Goal: Task Accomplishment & Management: Manage account settings

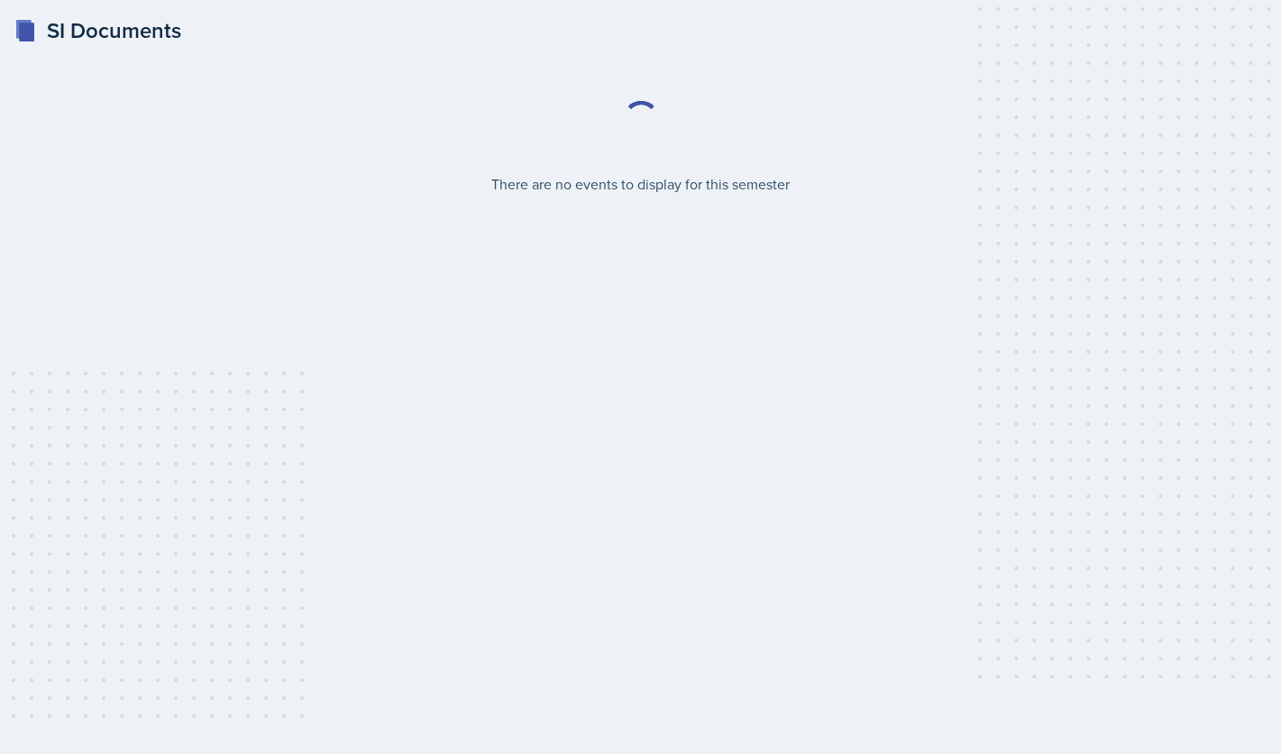
select select "2bed604d-1099-4043-b1bc-2365e8740244"
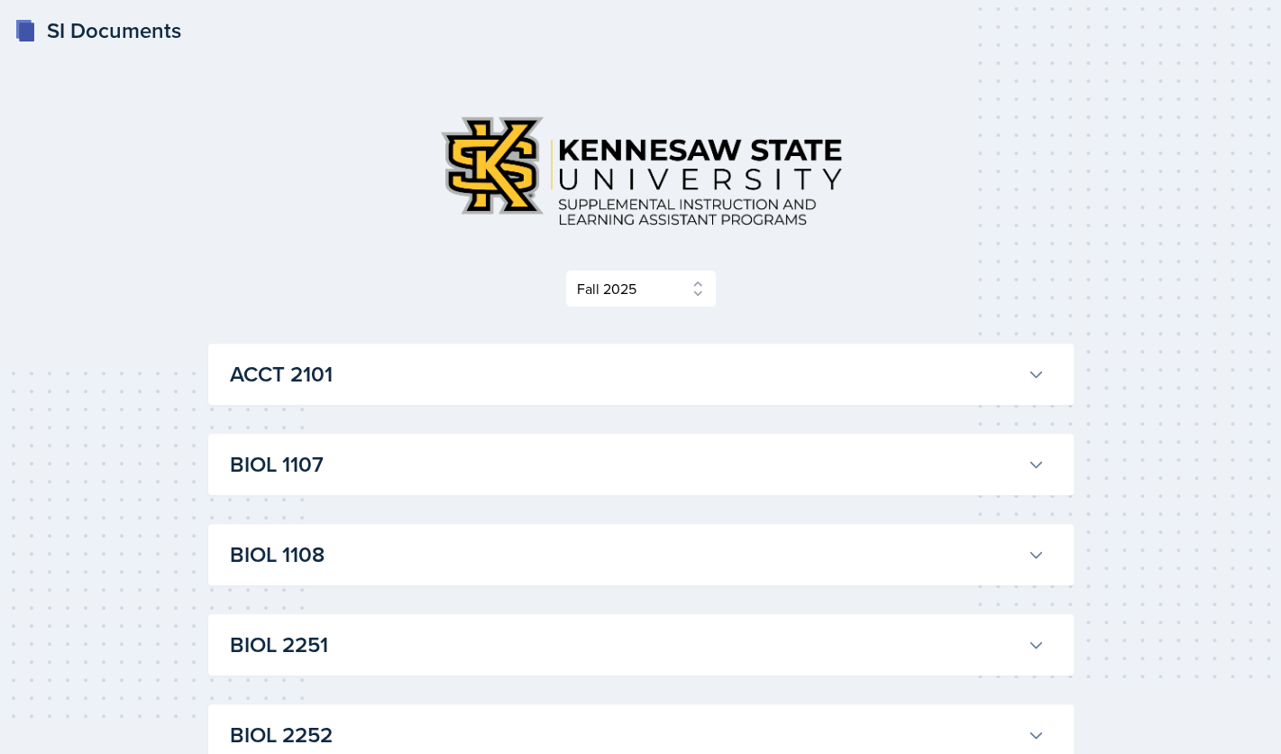
click at [947, 362] on h3 "ACCT 2101" at bounding box center [625, 374] width 790 height 32
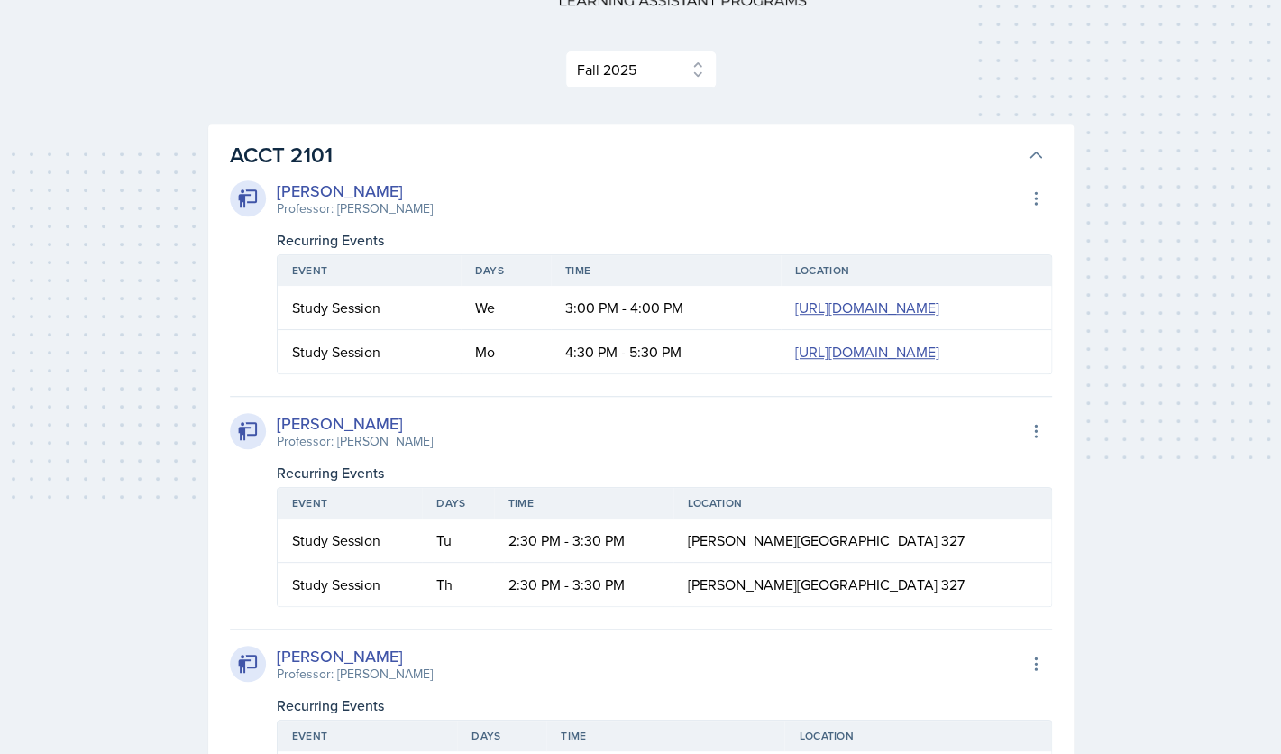
scroll to position [221, 0]
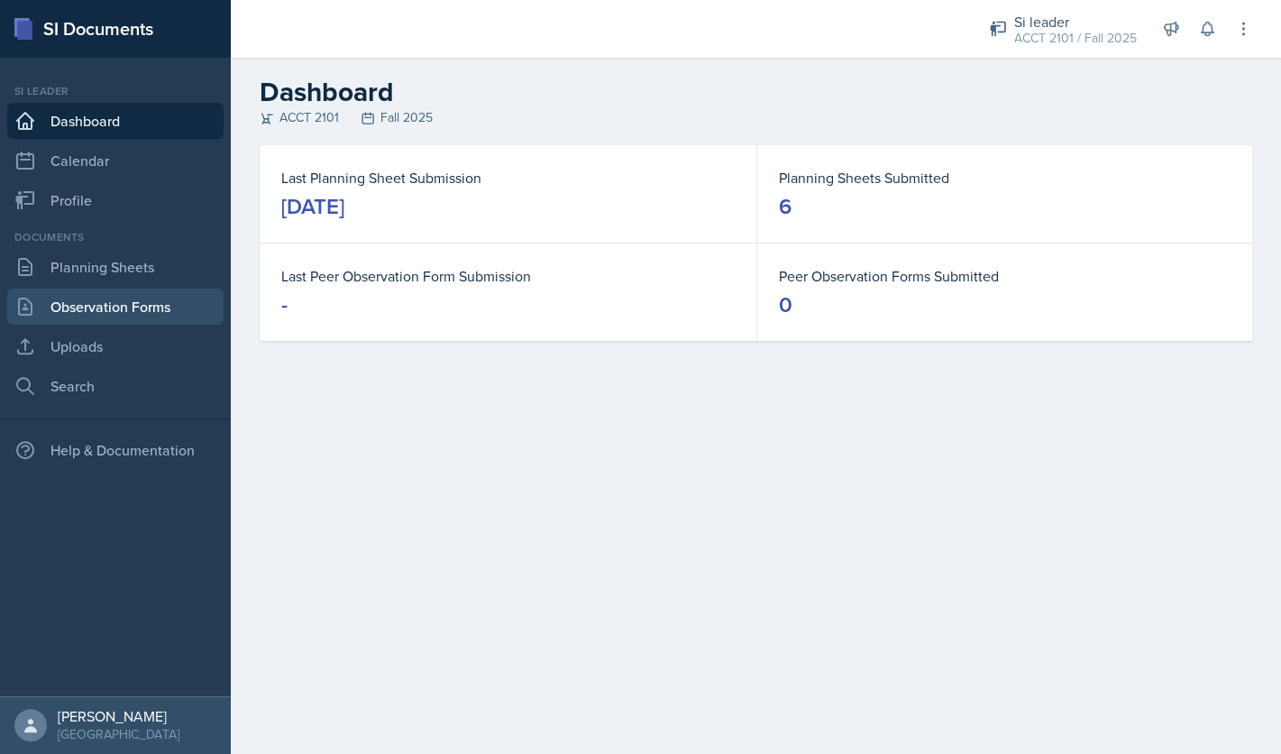
click at [141, 304] on link "Observation Forms" at bounding box center [115, 306] width 216 height 36
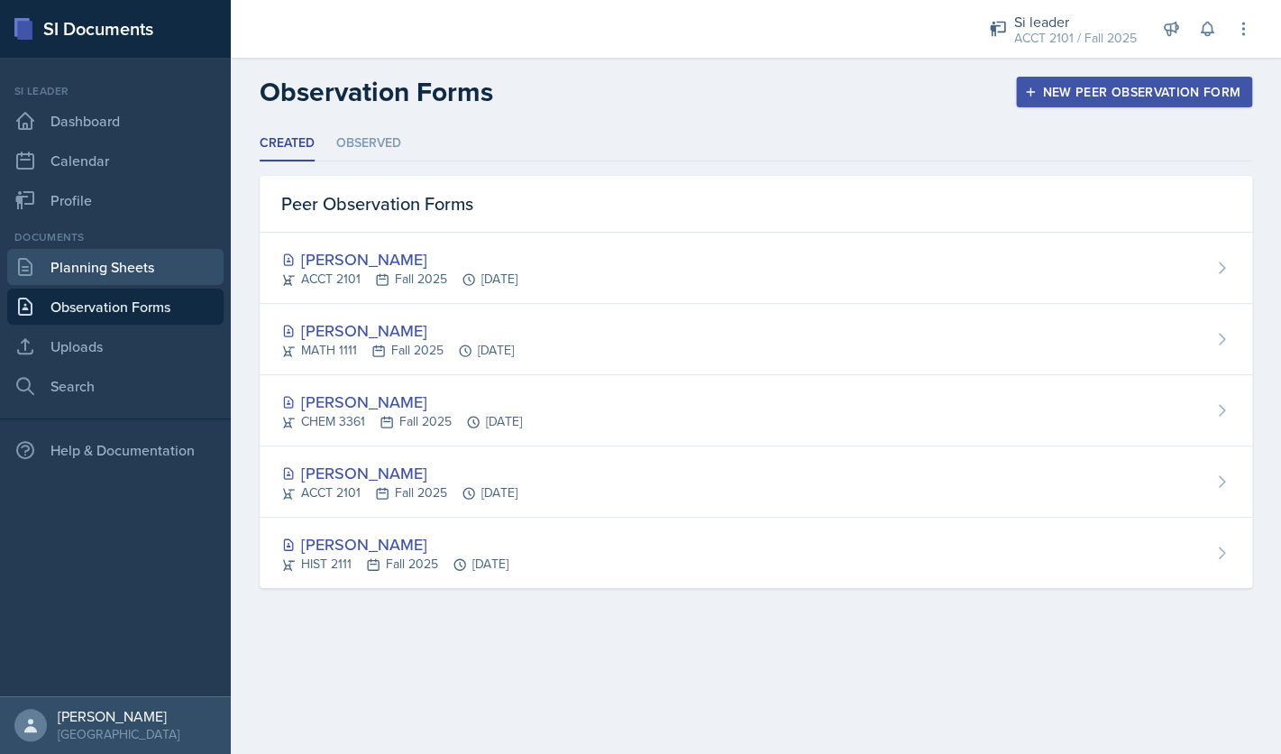
click at [155, 270] on link "Planning Sheets" at bounding box center [115, 267] width 216 height 36
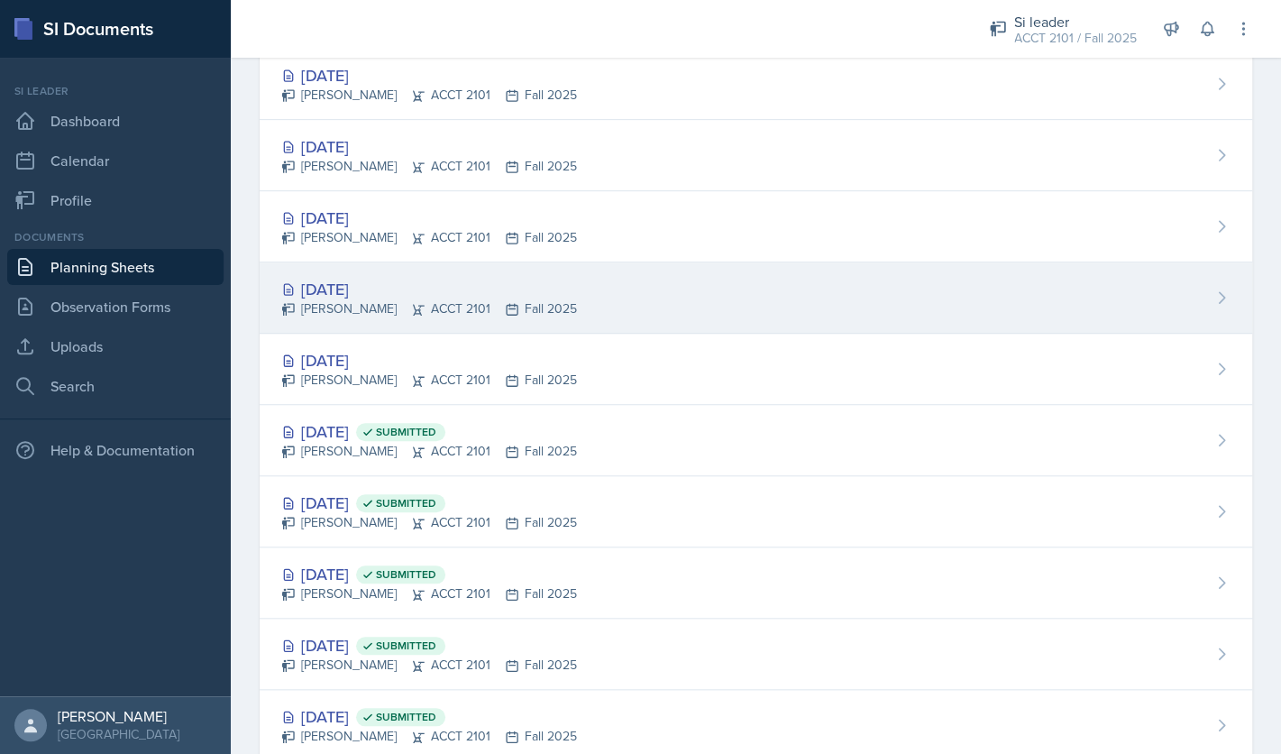
scroll to position [275, 0]
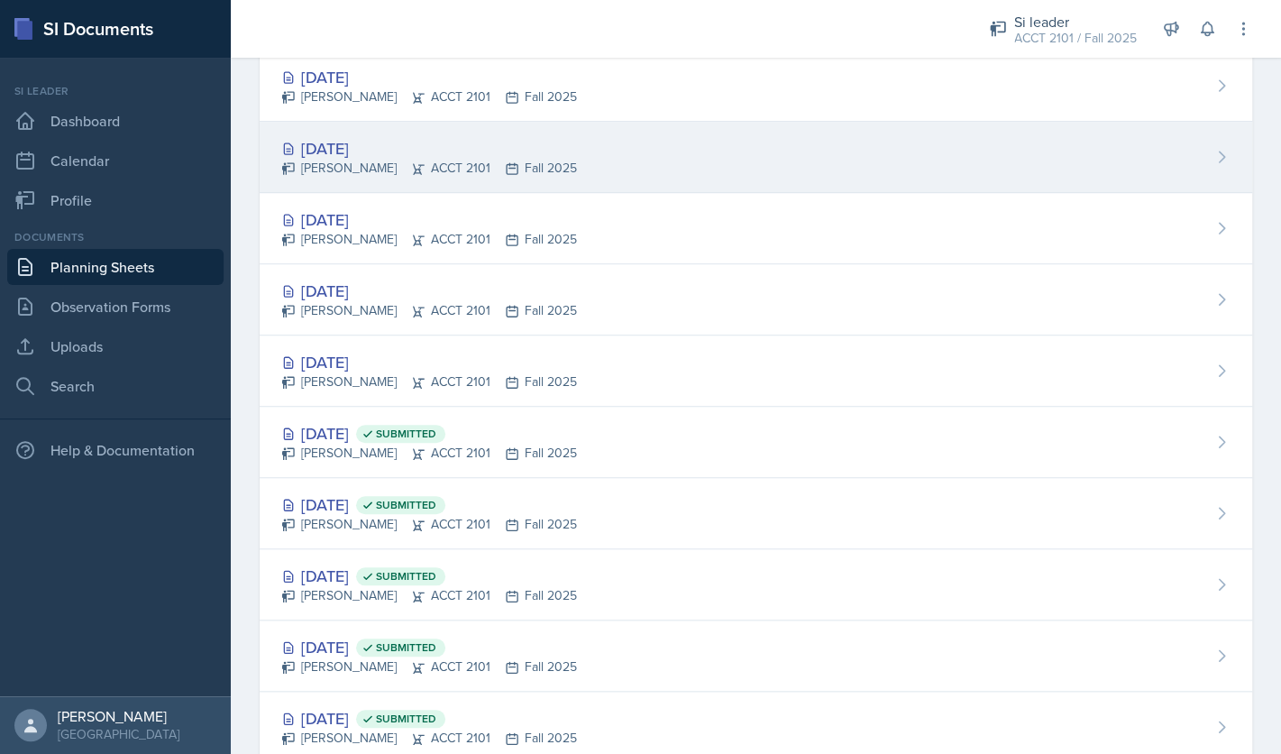
click at [399, 151] on div "[DATE]" at bounding box center [429, 148] width 296 height 24
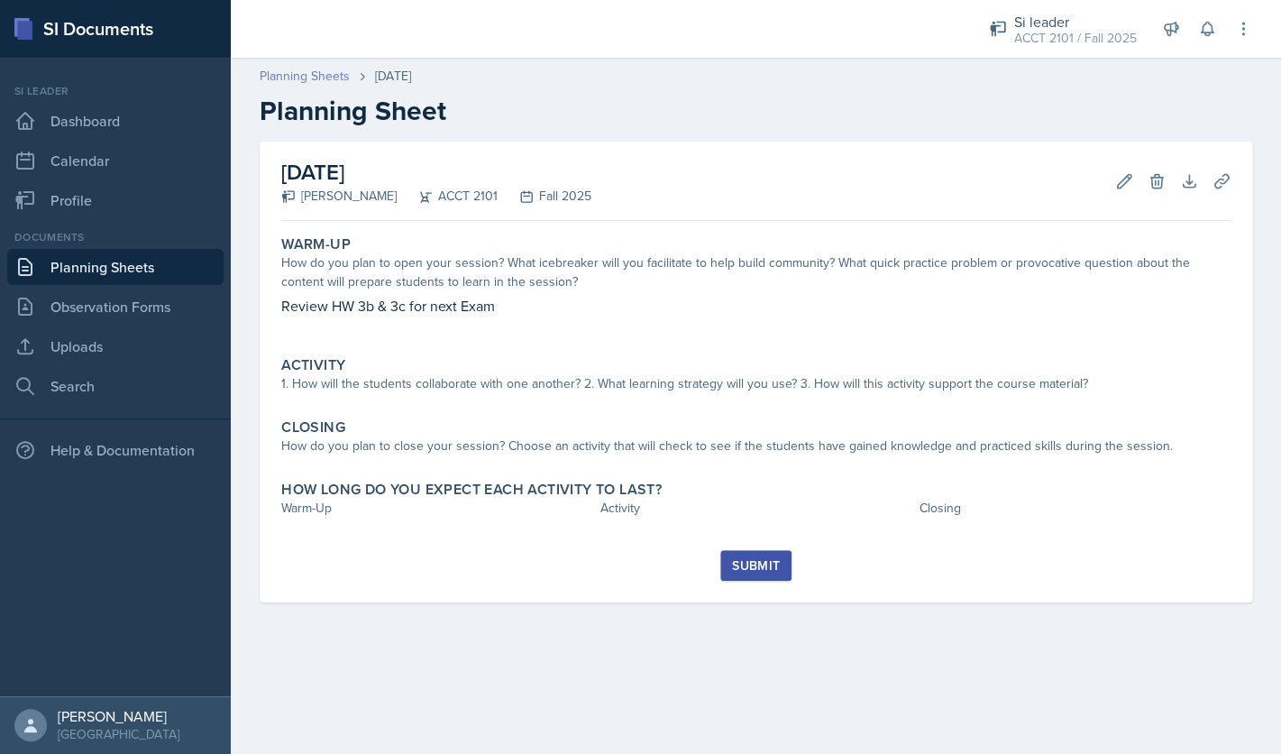
click at [315, 81] on link "Planning Sheets" at bounding box center [305, 76] width 90 height 19
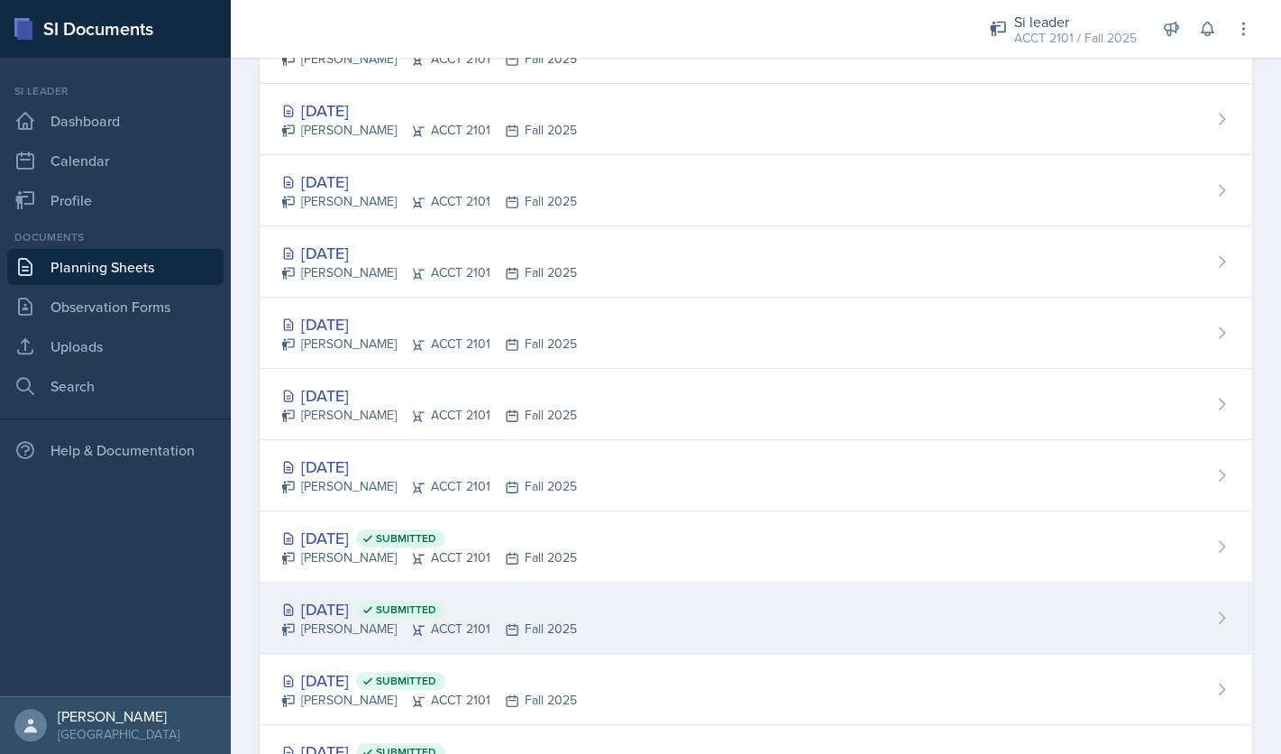
scroll to position [220, 0]
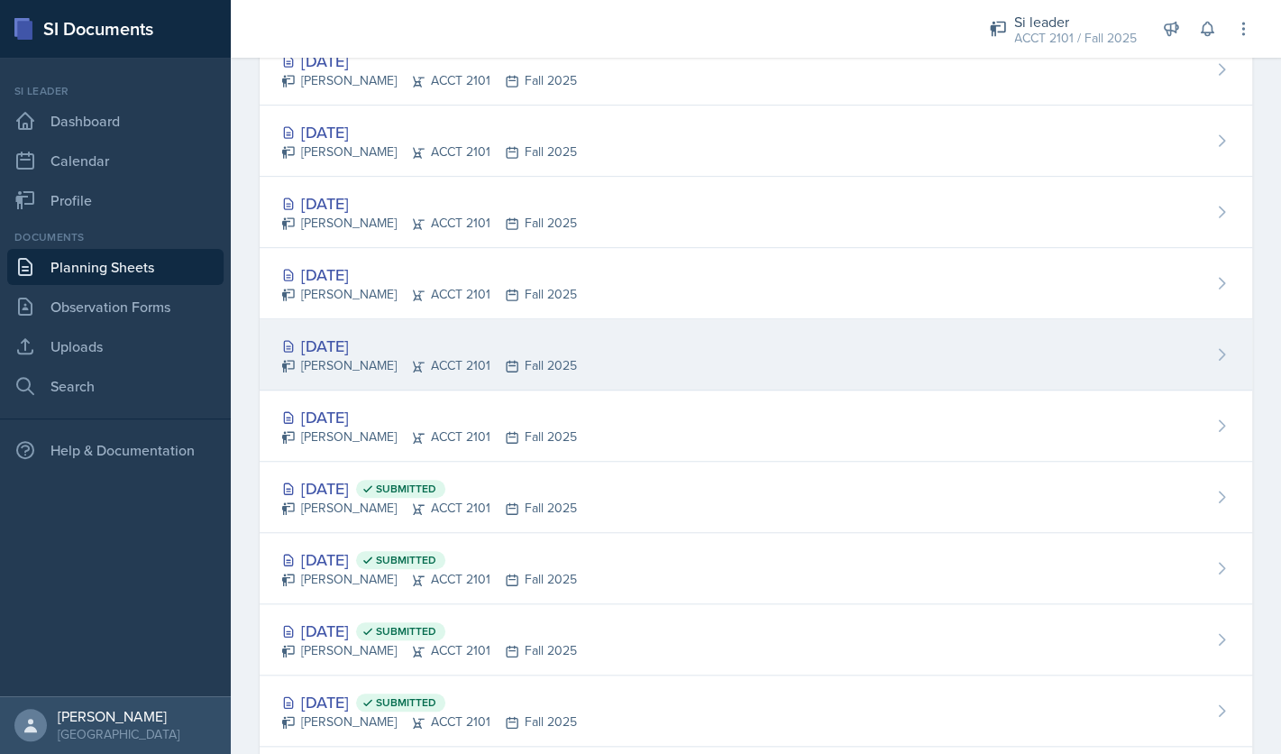
click at [439, 354] on div "[DATE]" at bounding box center [429, 346] width 296 height 24
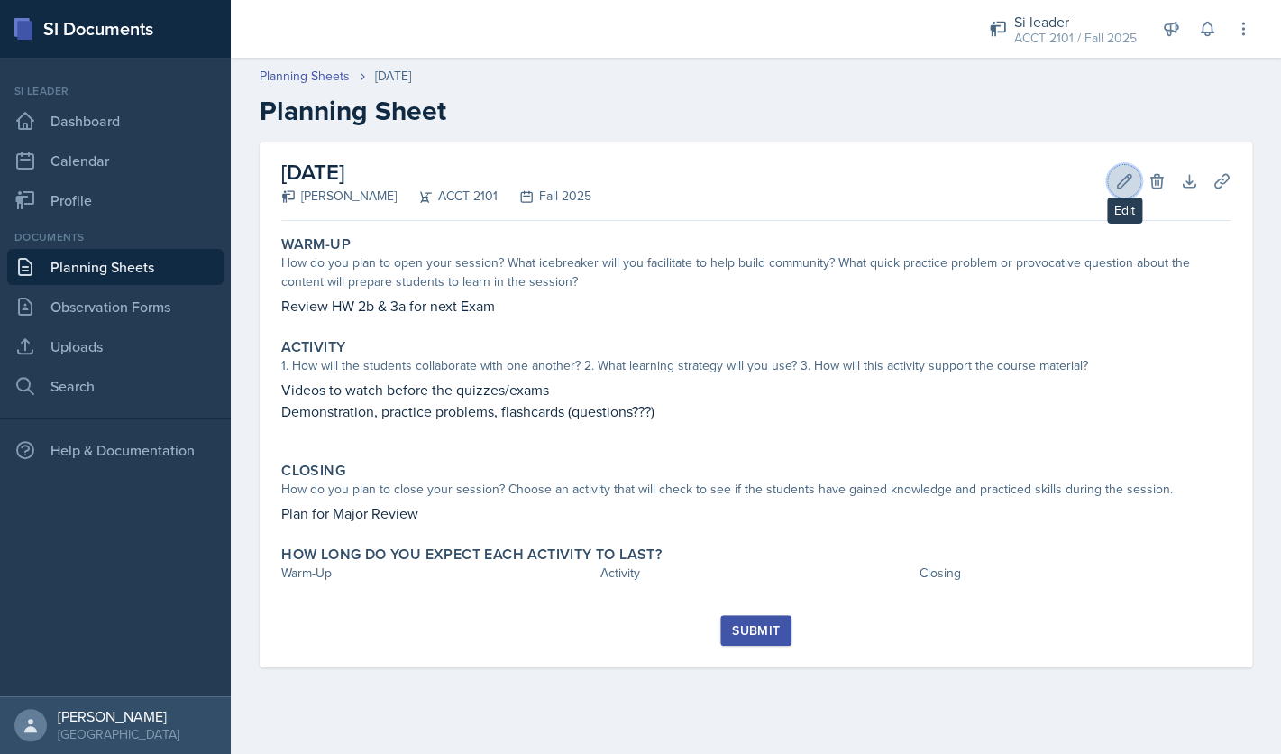
click at [1121, 174] on icon at bounding box center [1124, 181] width 18 height 18
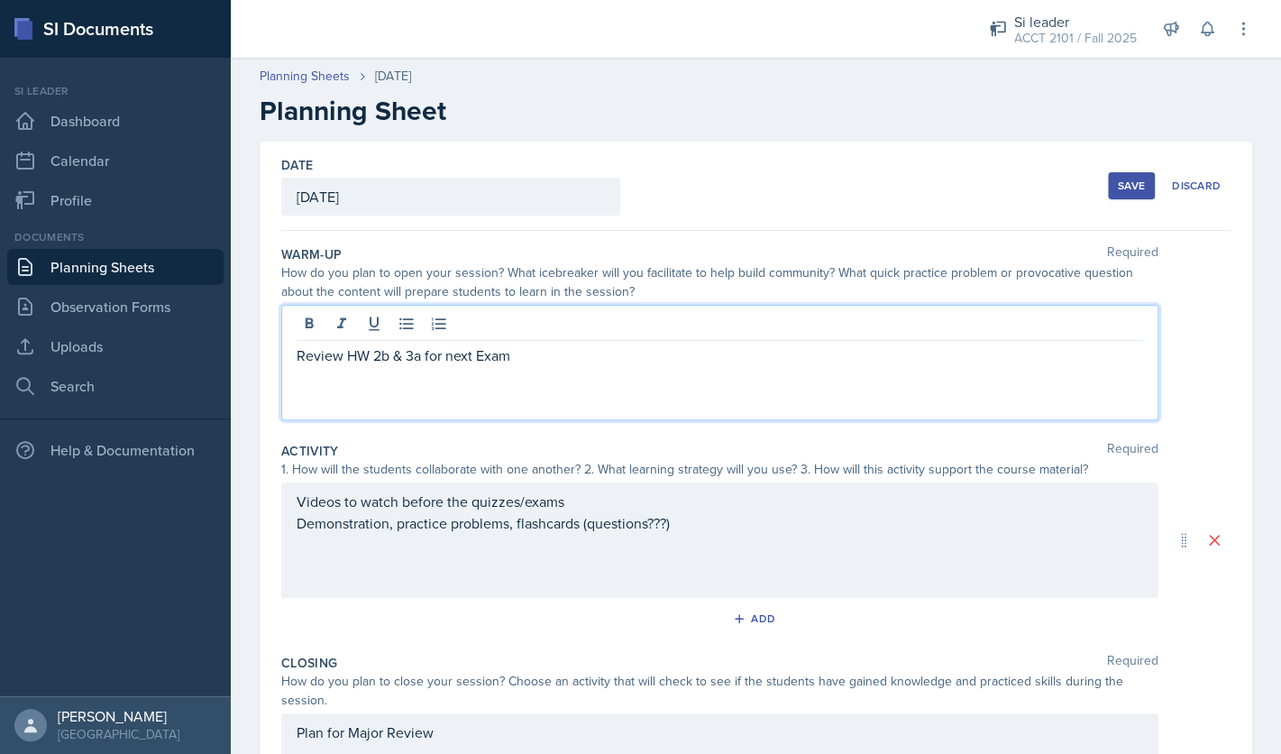
click at [749, 319] on div "Review HW 2b & 3a for next Exam" at bounding box center [719, 362] width 877 height 115
click at [727, 380] on p "Prep for Project 1" at bounding box center [720, 377] width 846 height 22
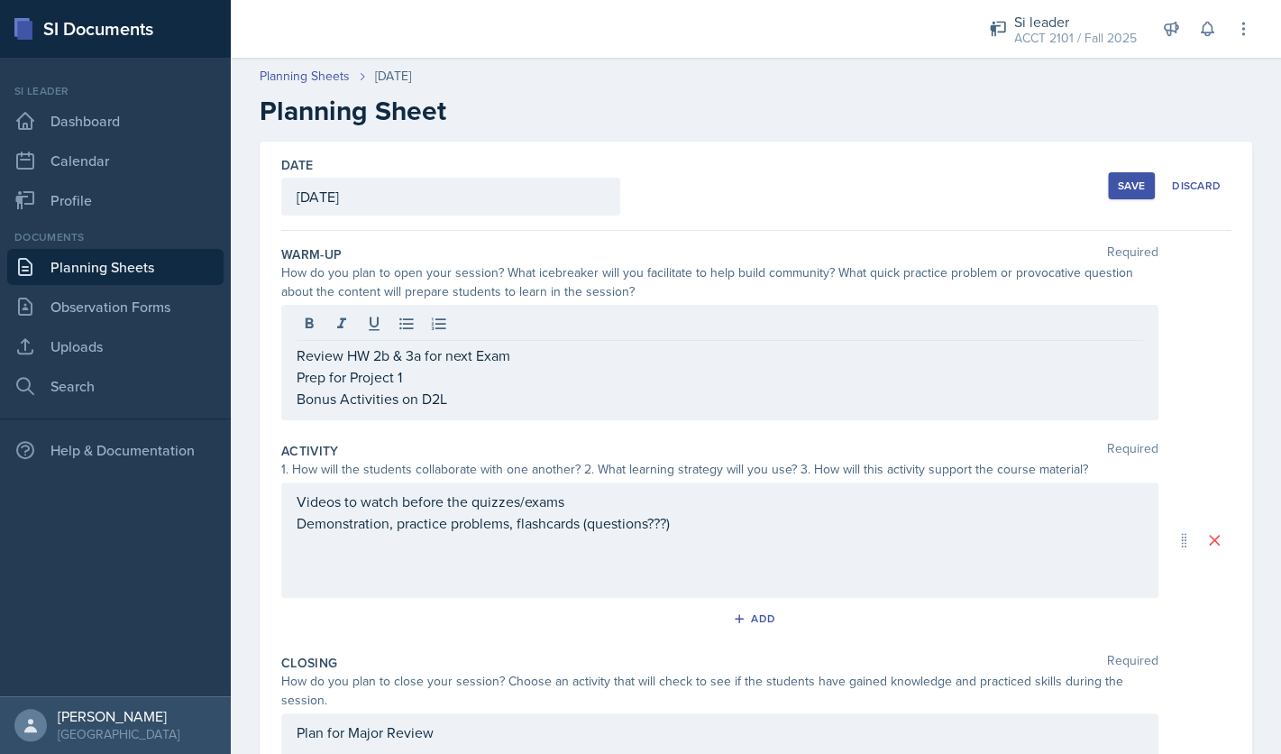
click at [1139, 178] on div "Save" at bounding box center [1131, 185] width 27 height 14
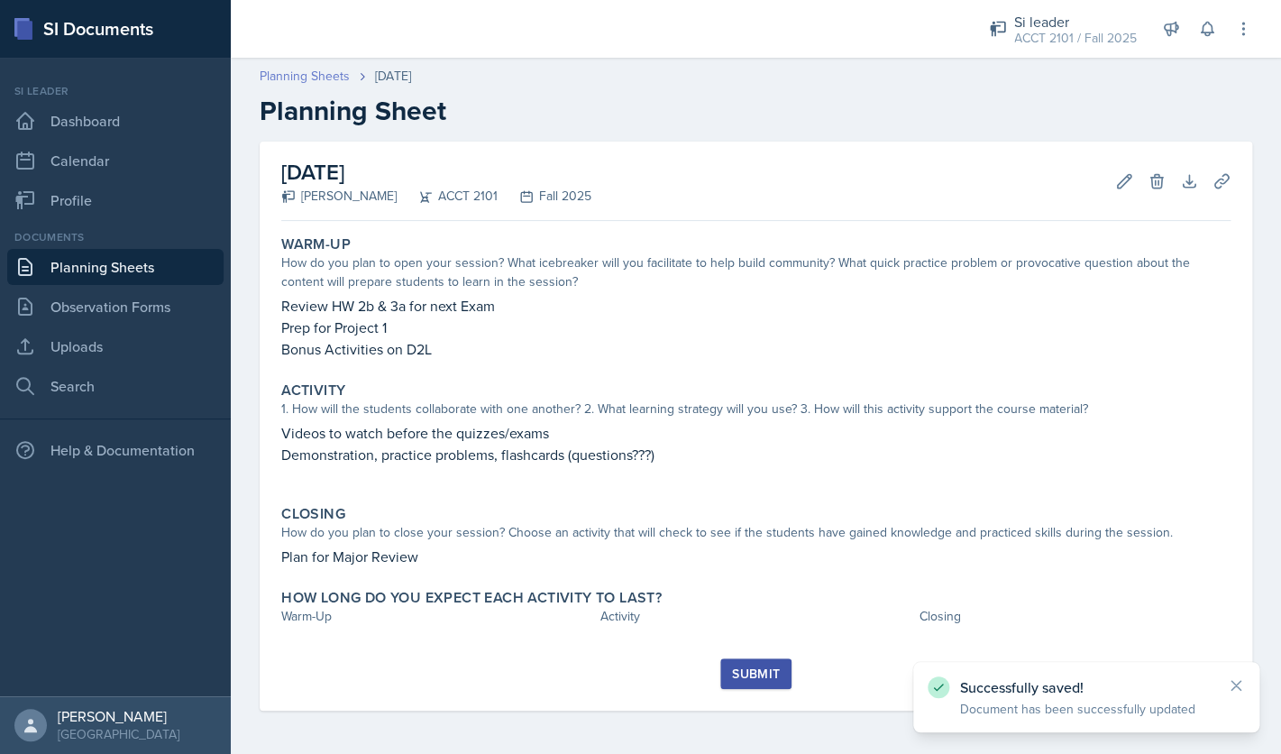
click at [321, 78] on link "Planning Sheets" at bounding box center [305, 76] width 90 height 19
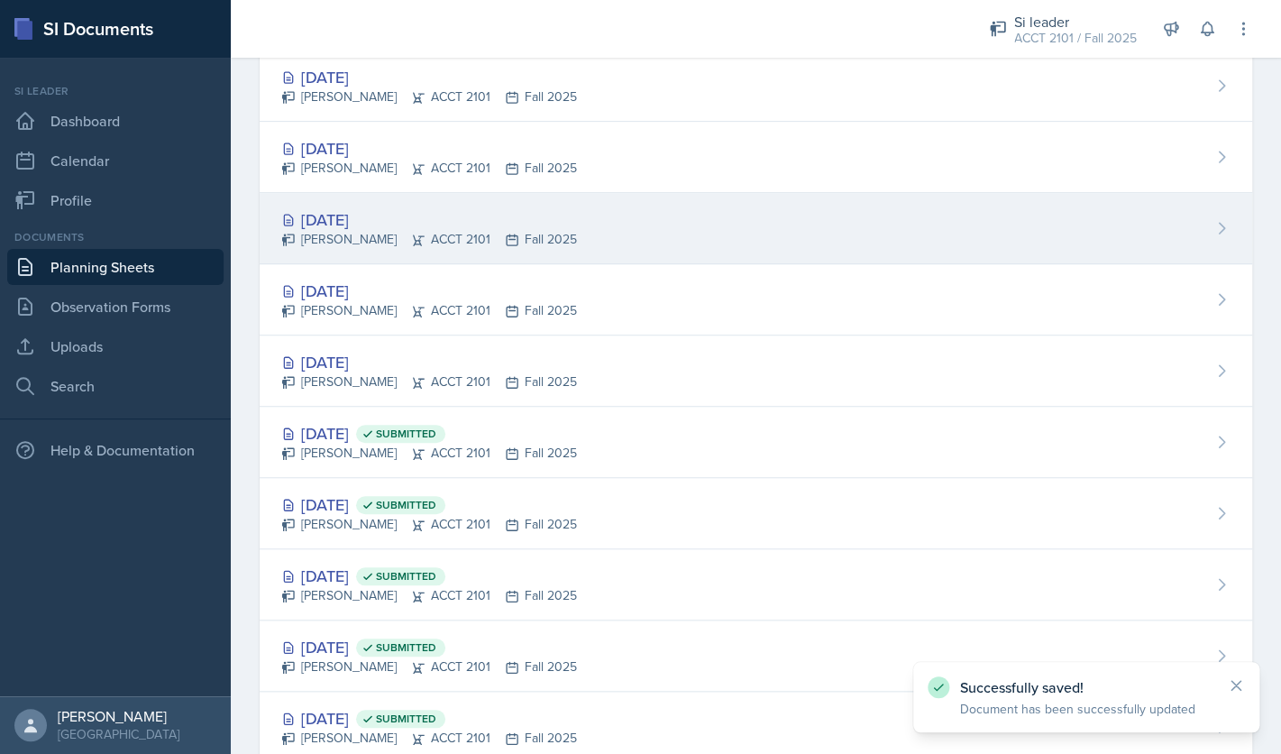
scroll to position [306, 0]
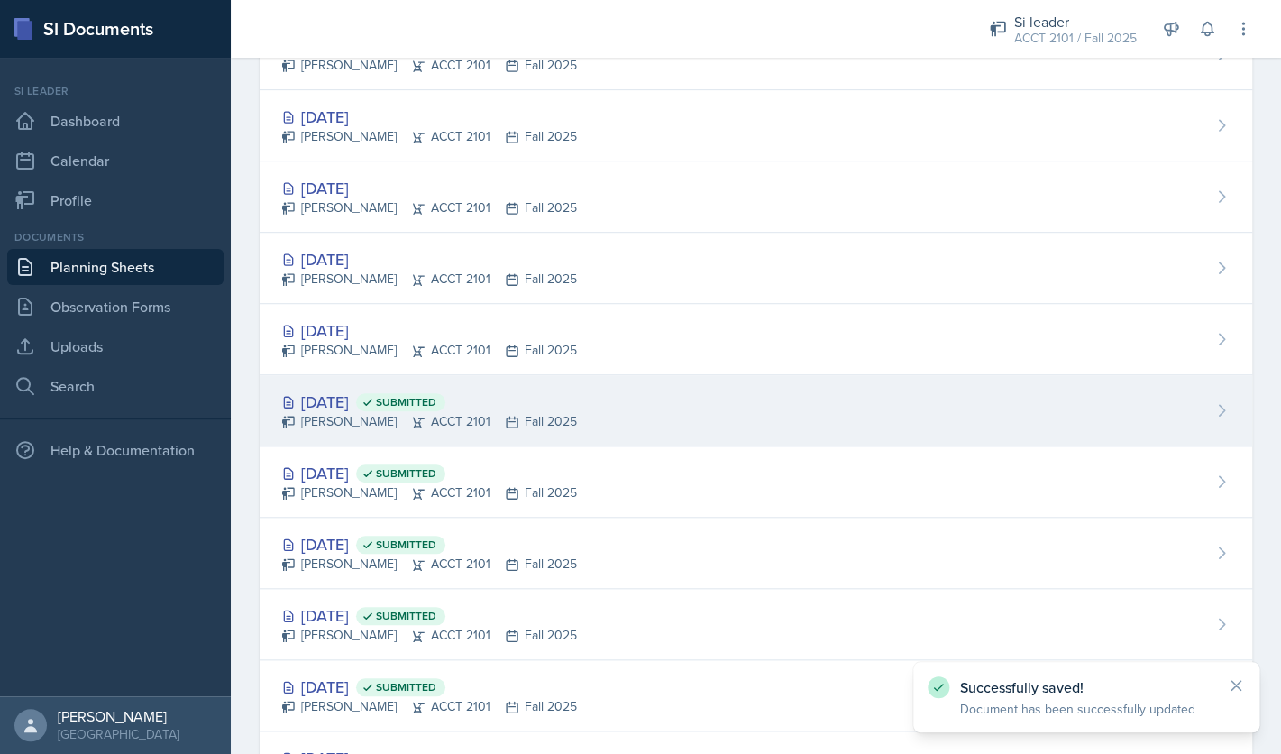
click at [357, 404] on div "Sep 3rd, 2025 Submitted" at bounding box center [429, 401] width 296 height 24
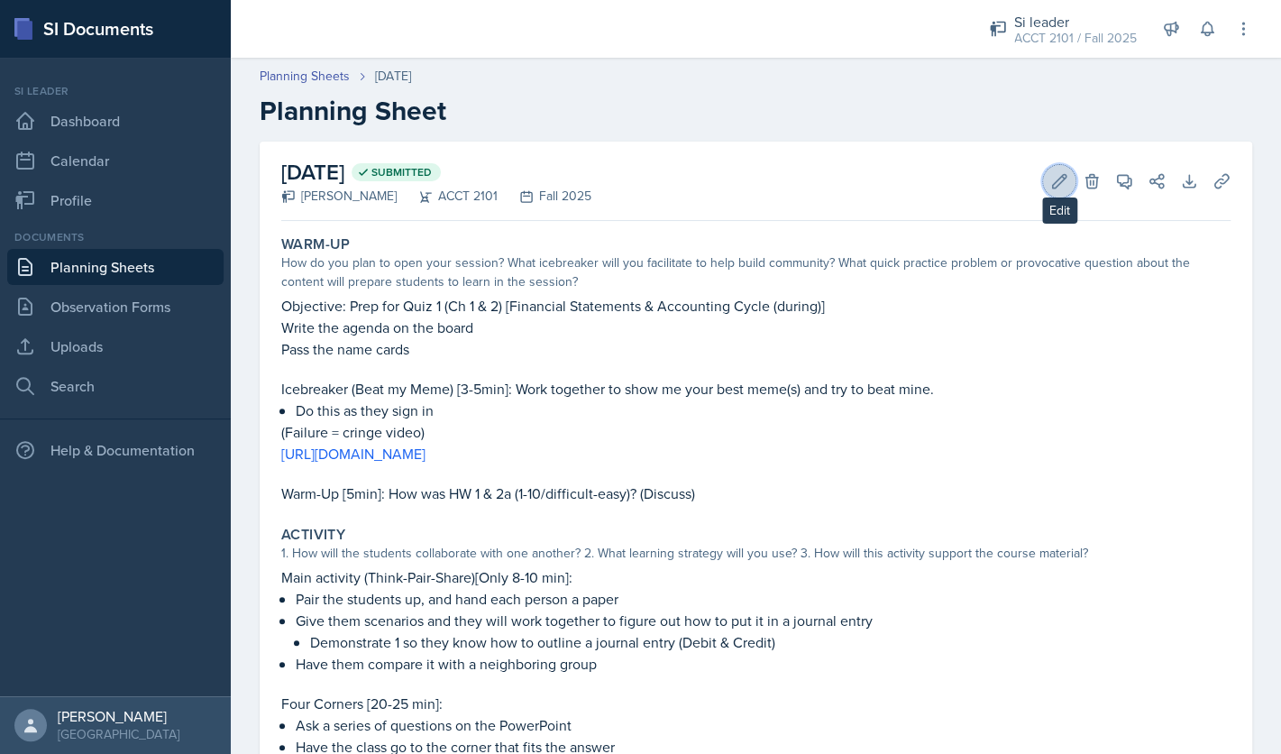
click at [1055, 180] on icon at bounding box center [1059, 181] width 18 height 18
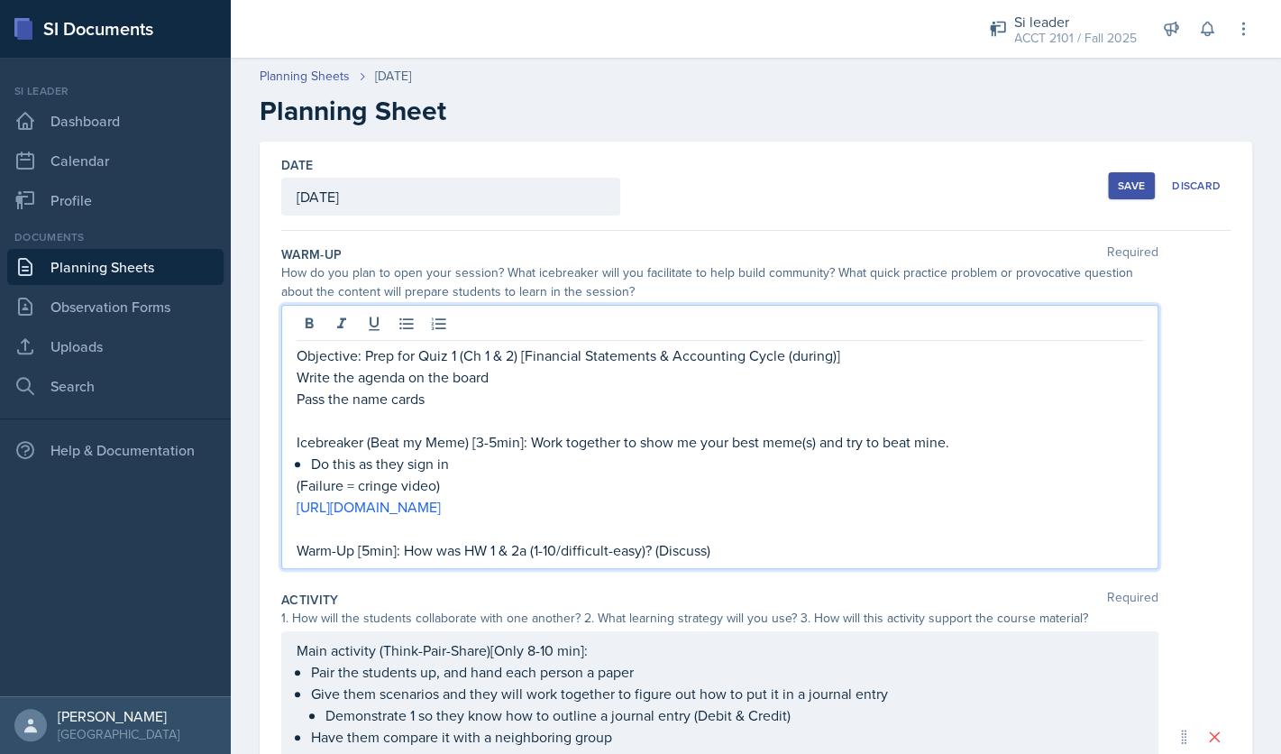
click at [674, 328] on div "Objective: Prep for Quiz 1 (Ch 1 & 2) [Financial Statements & Accounting Cycle …" at bounding box center [719, 437] width 877 height 264
drag, startPoint x: 672, startPoint y: 361, endPoint x: 529, endPoint y: 363, distance: 143.4
click at [529, 363] on p "Objective: Prep for Quiz 1 (Ch 1 & 2) [Financial Statements & Accounting Cycle …" at bounding box center [720, 355] width 846 height 22
click at [507, 358] on p "Objective: Prep for Quiz 1 (Ch 1 & 2) [Accounting Cycle (during)]" at bounding box center [720, 355] width 846 height 22
click at [666, 359] on p "Objective: Prep for Quiz 1 (Ch 2) [Accounting Cycle (during)]" at bounding box center [720, 355] width 846 height 22
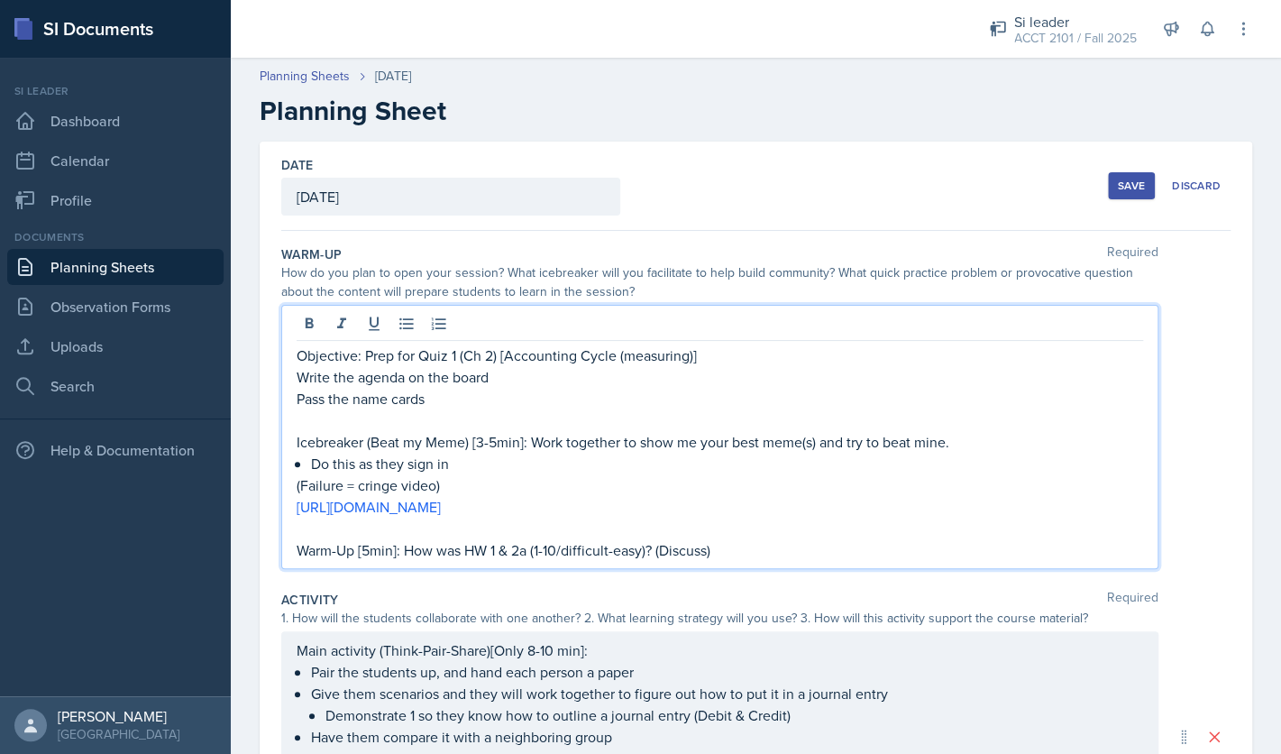
click at [419, 359] on p "Objective: Prep for Quiz 1 (Ch 2) [Accounting Cycle (measuring)]" at bounding box center [720, 355] width 846 height 22
click at [1111, 191] on button "Save" at bounding box center [1131, 185] width 47 height 27
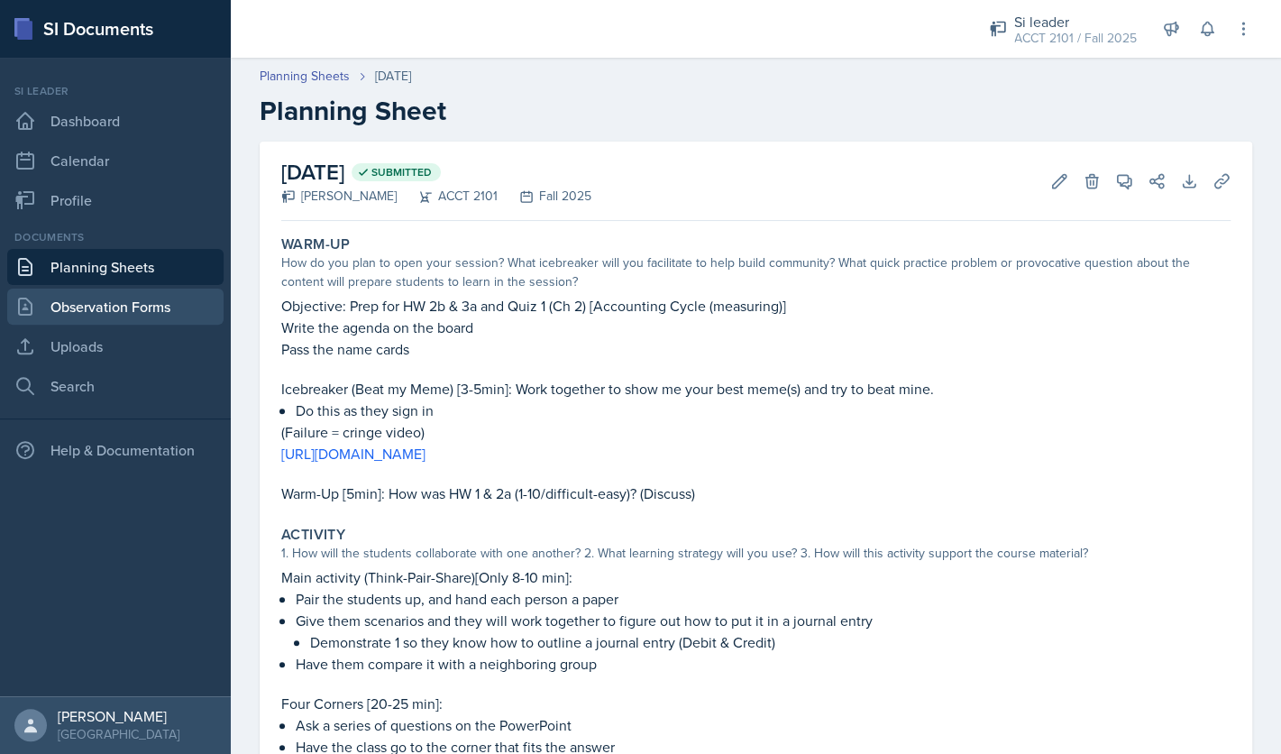
click at [160, 311] on link "Observation Forms" at bounding box center [115, 306] width 216 height 36
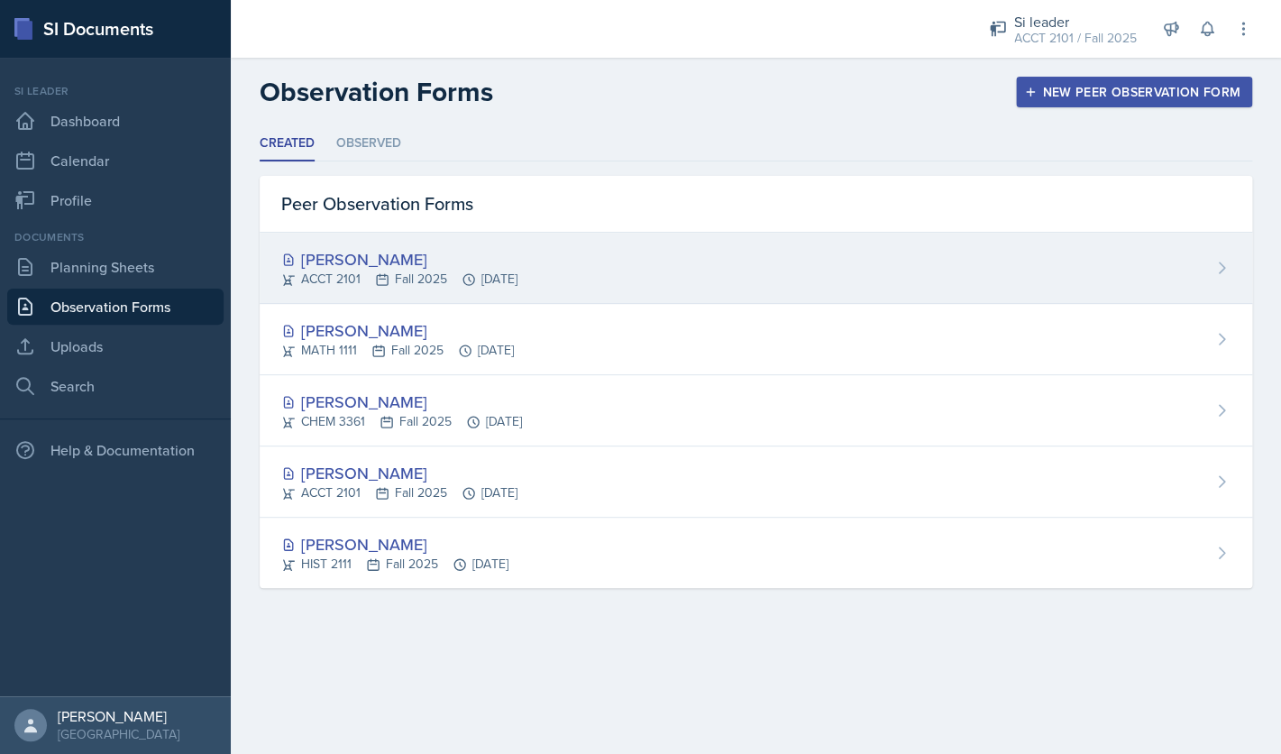
click at [1223, 270] on icon at bounding box center [1221, 268] width 18 height 18
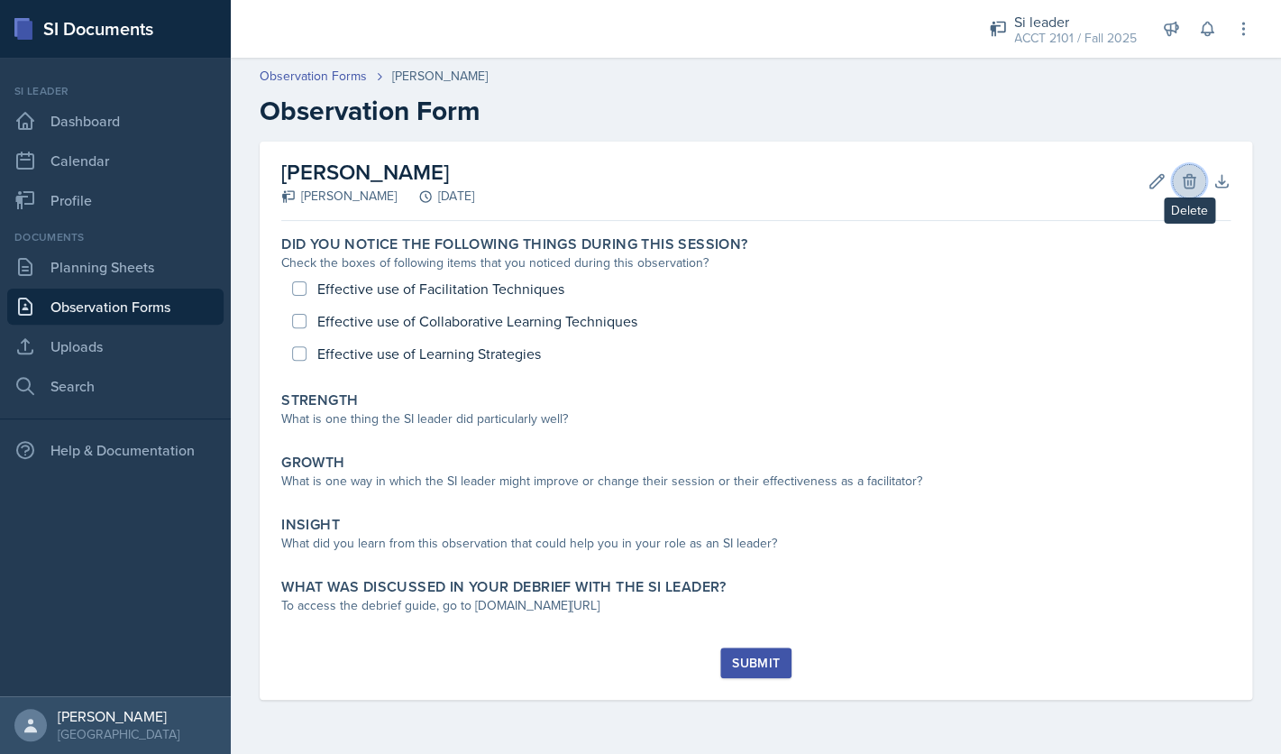
click at [1194, 182] on icon at bounding box center [1189, 181] width 12 height 14
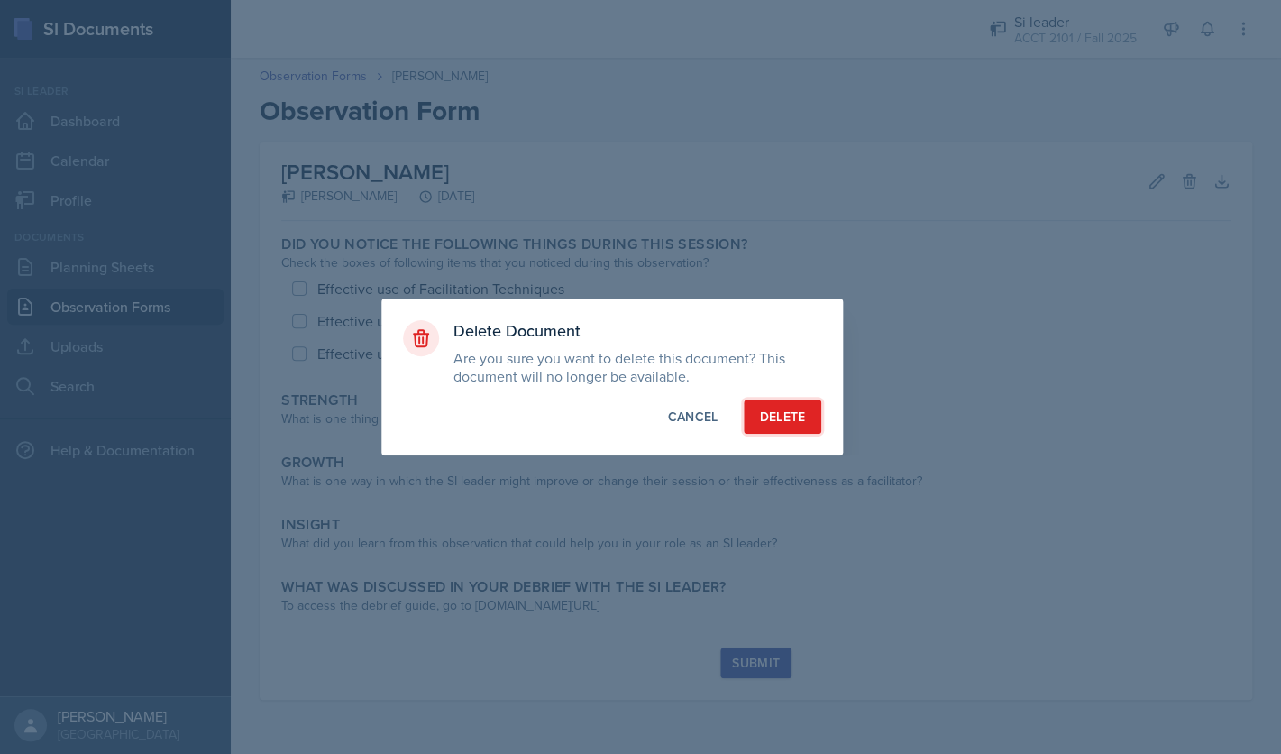
click at [800, 416] on div "Delete" at bounding box center [782, 416] width 46 height 18
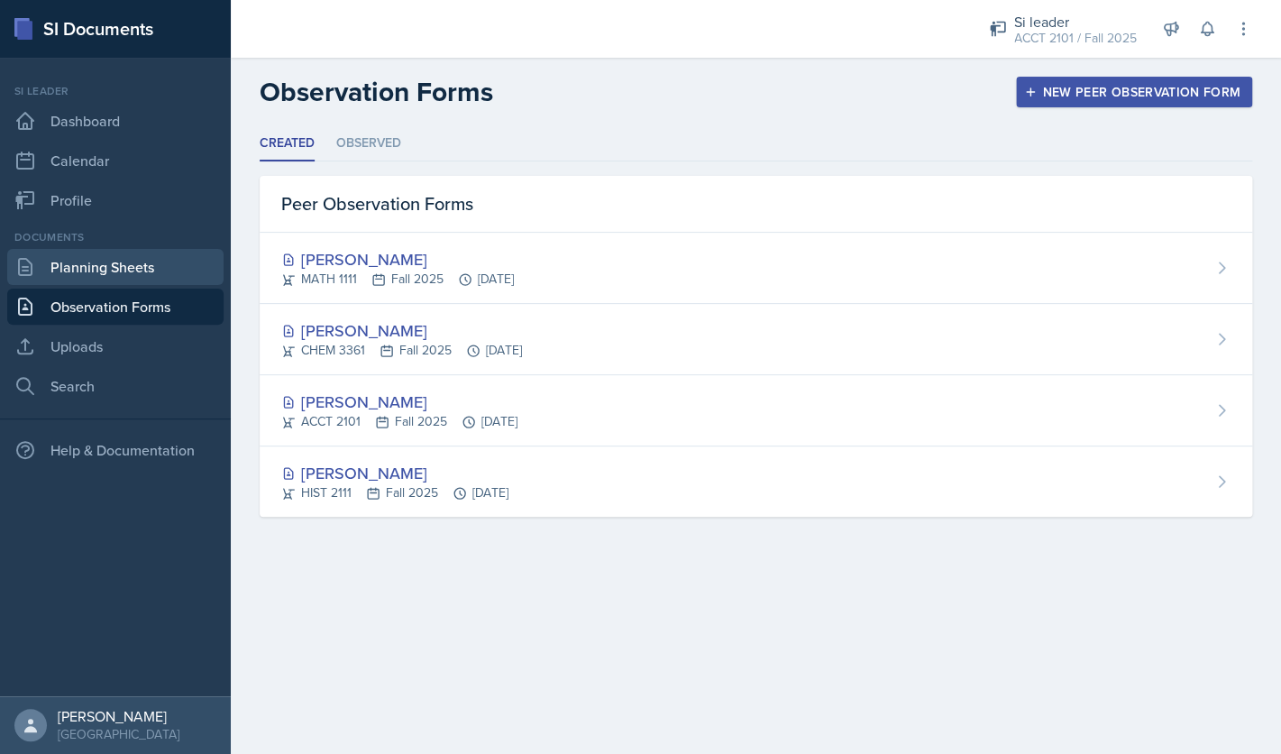
click at [169, 271] on link "Planning Sheets" at bounding box center [115, 267] width 216 height 36
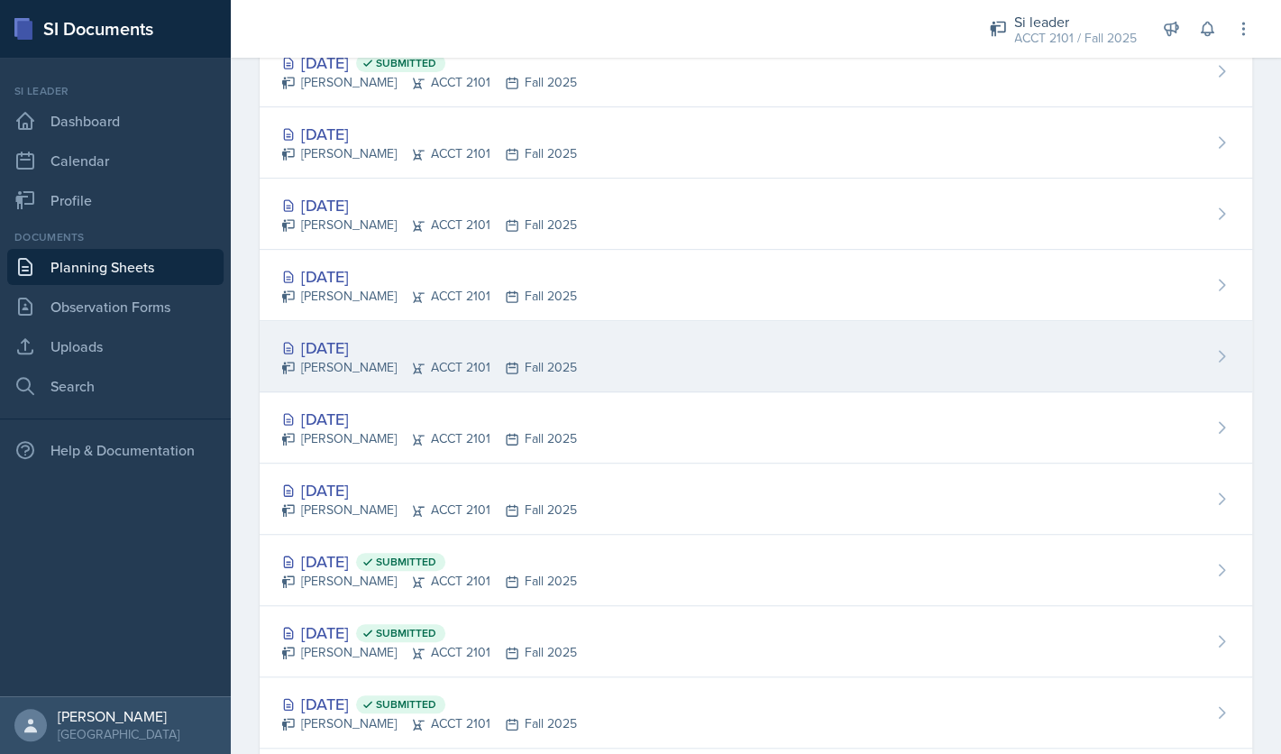
scroll to position [398, 0]
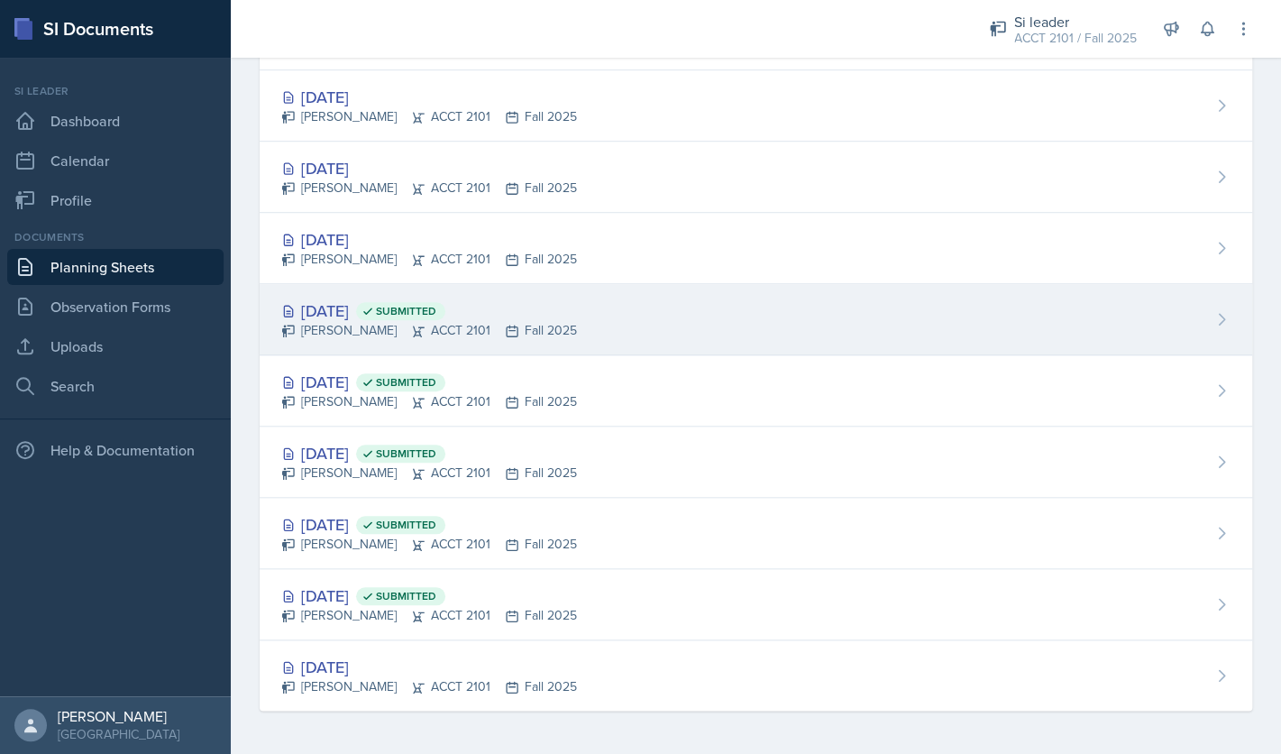
click at [366, 305] on div "Sep 3rd, 2025 Submitted" at bounding box center [429, 310] width 296 height 24
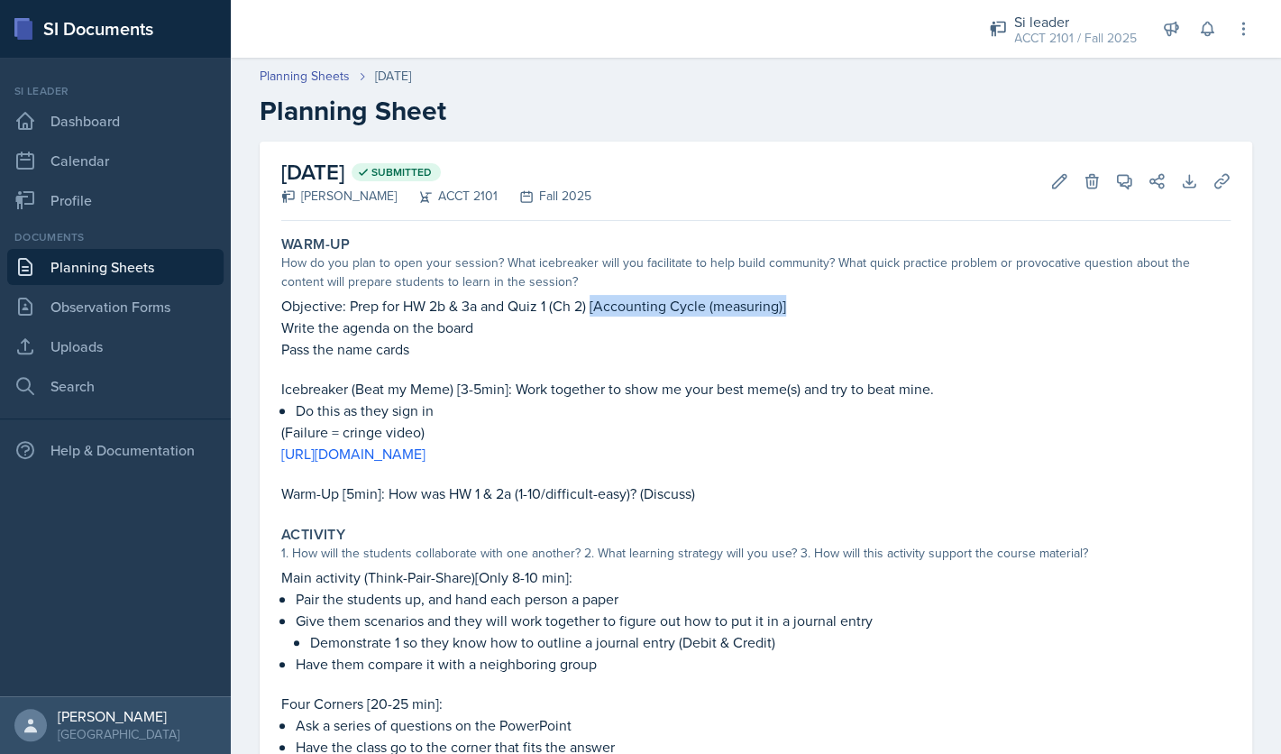
drag, startPoint x: 592, startPoint y: 310, endPoint x: 790, endPoint y: 314, distance: 197.5
click at [790, 314] on p "Objective: Prep for HW 2b & 3a and Quiz 1 (Ch 2) [Accounting Cycle (measuring)]" at bounding box center [755, 306] width 949 height 22
click at [599, 313] on p "Objective: Prep for HW 2b & 3a and Quiz 1 (Ch 2) [Accounting Cycle (measuring)]" at bounding box center [755, 306] width 949 height 22
click at [598, 307] on p "Objective: Prep for HW 2b & 3a and Quiz 1 (Ch 2) [Accounting Cycle (measuring)]" at bounding box center [755, 306] width 949 height 22
click at [1049, 183] on button "Edit" at bounding box center [1059, 181] width 32 height 32
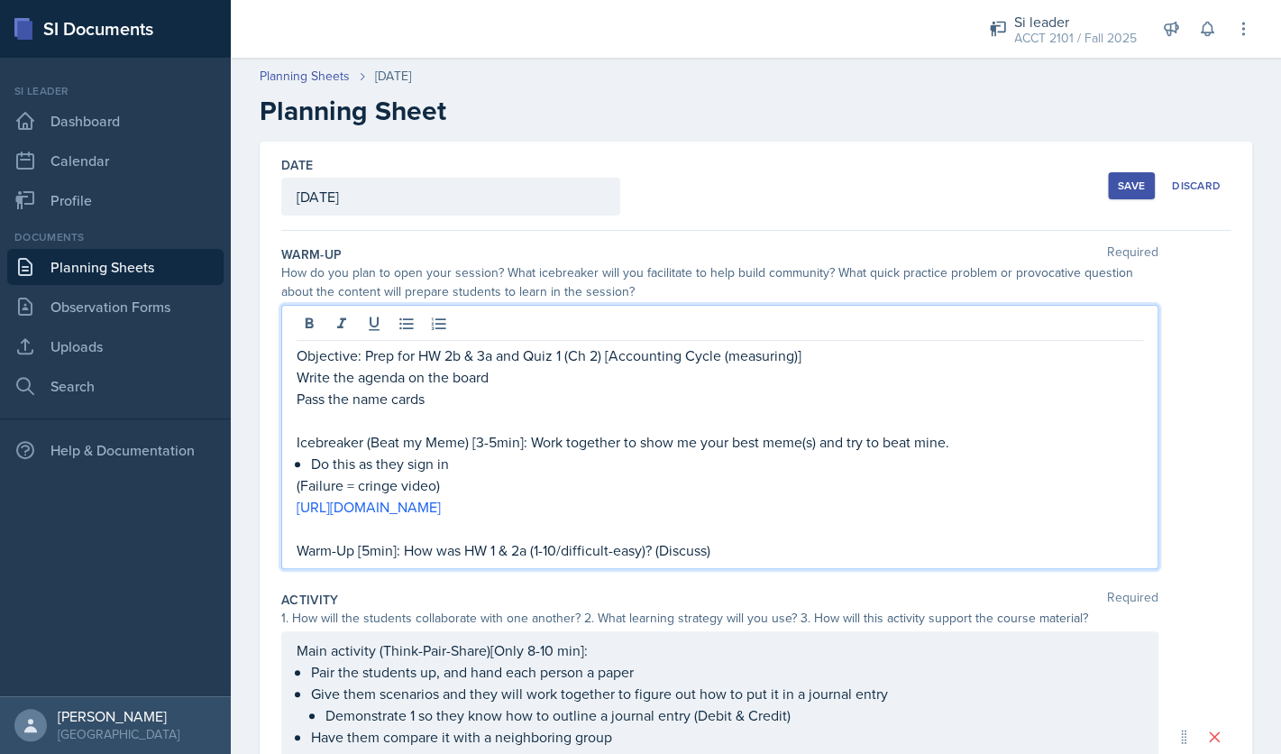
click at [612, 328] on div "Objective: Prep for HW 2b & 3a and Quiz 1 (Ch 2) [Accounting Cycle (measuring)]…" at bounding box center [719, 437] width 877 height 264
drag, startPoint x: 607, startPoint y: 355, endPoint x: 810, endPoint y: 358, distance: 203.7
click at [810, 358] on p "Objective: Prep for HW 2b & 3a and Quiz 1 (Ch 2) [Accounting Cycle (measuring)]" at bounding box center [720, 355] width 846 height 22
copy p "[Accounting Cycle (measuring)]"
click at [700, 400] on p "Pass the name cards" at bounding box center [720, 399] width 846 height 22
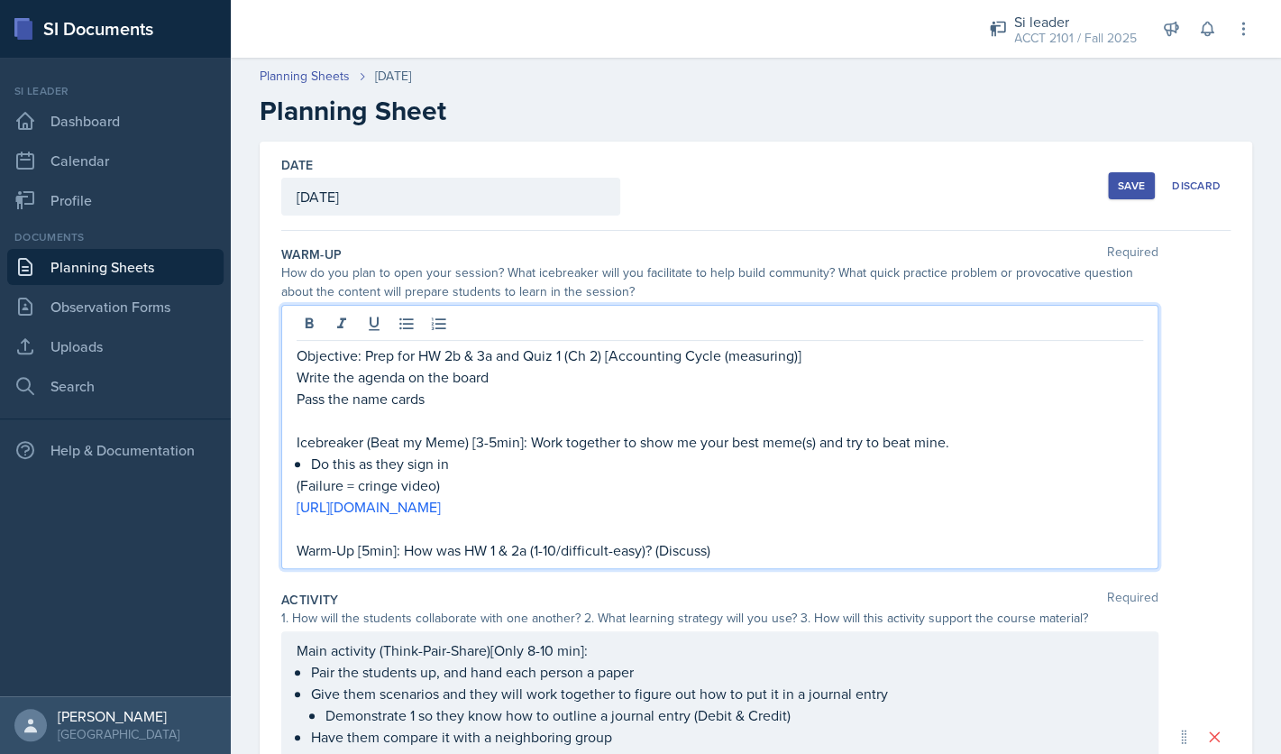
click at [671, 383] on p "Write the agenda on the board" at bounding box center [720, 377] width 846 height 22
paste div
click at [488, 381] on p "Write the agenda on the board[Accounting Cycle (measuring)]" at bounding box center [720, 377] width 846 height 22
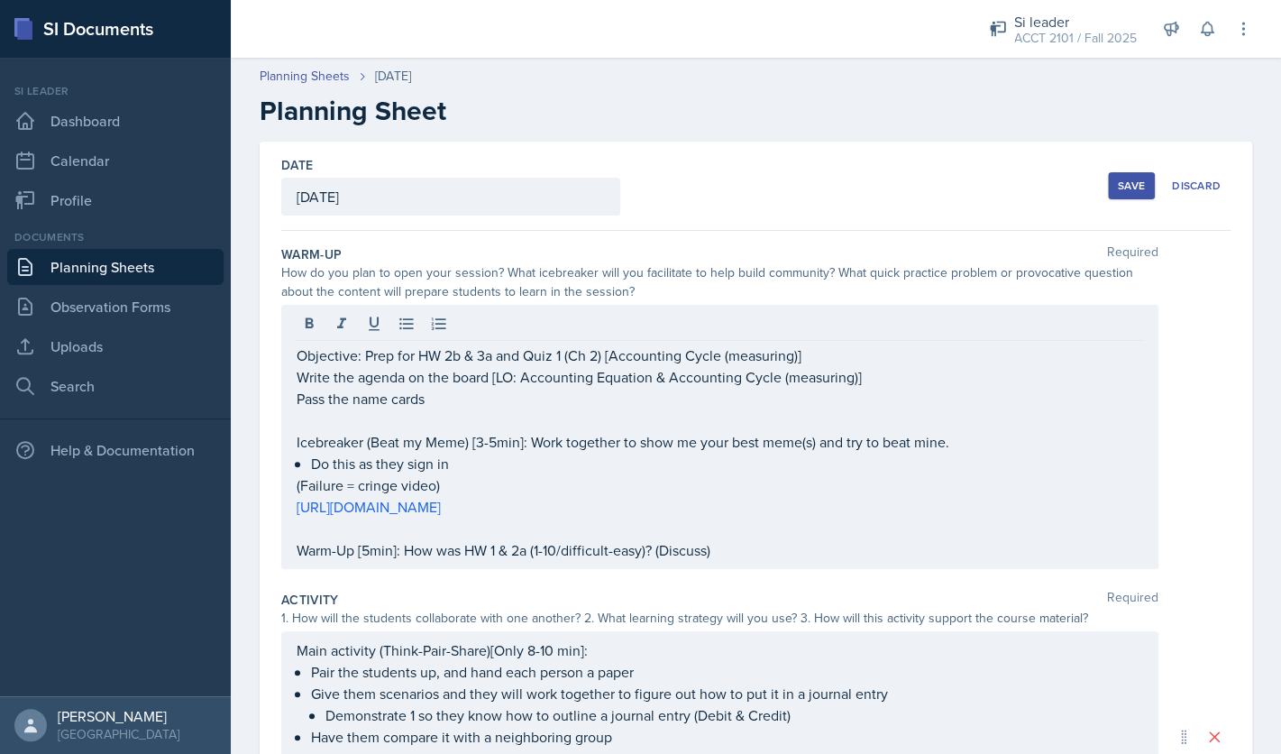
click at [1136, 190] on div "Save" at bounding box center [1131, 185] width 27 height 14
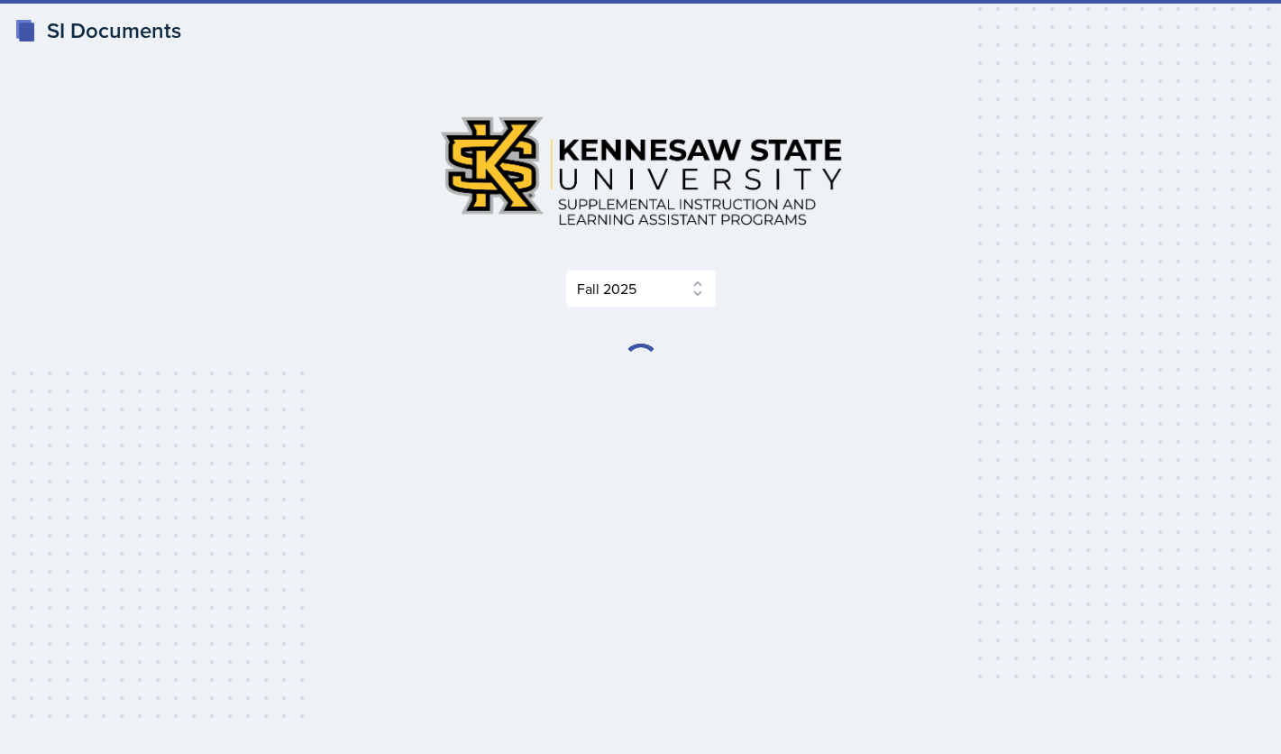
select select "2bed604d-1099-4043-b1bc-2365e8740244"
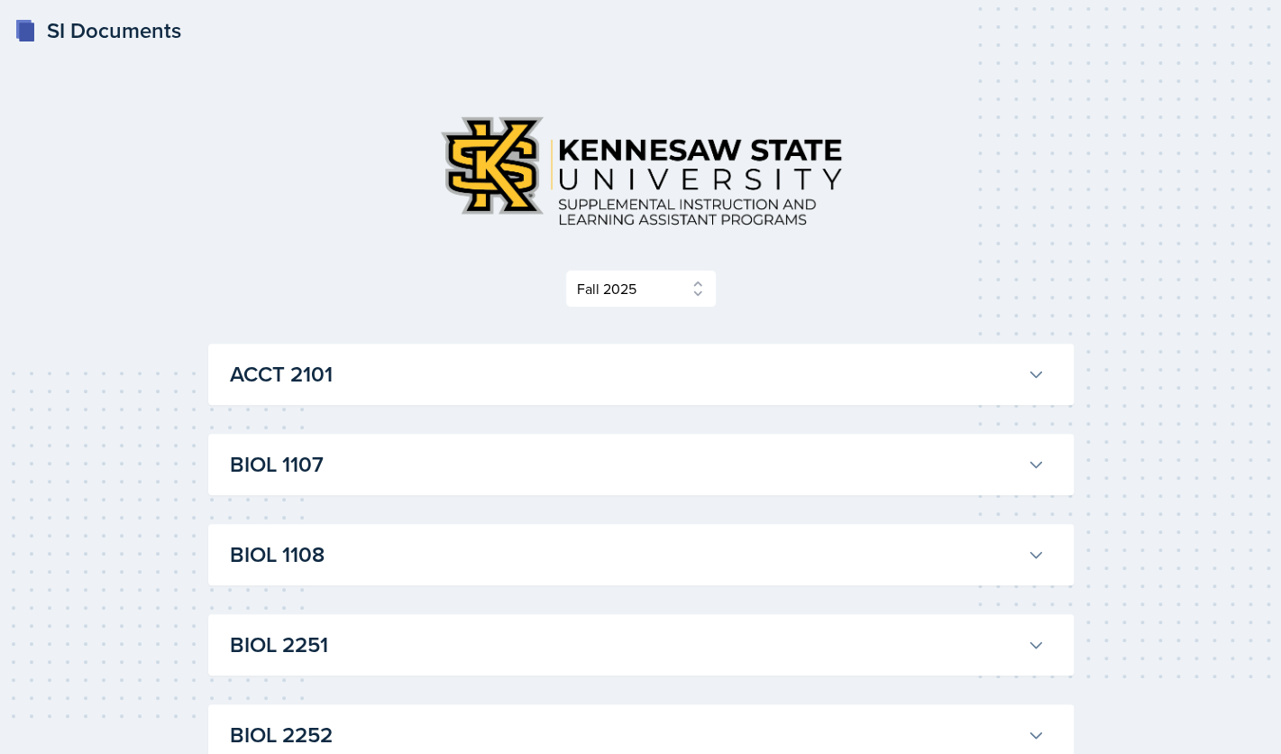
click at [715, 360] on h3 "ACCT 2101" at bounding box center [625, 374] width 790 height 32
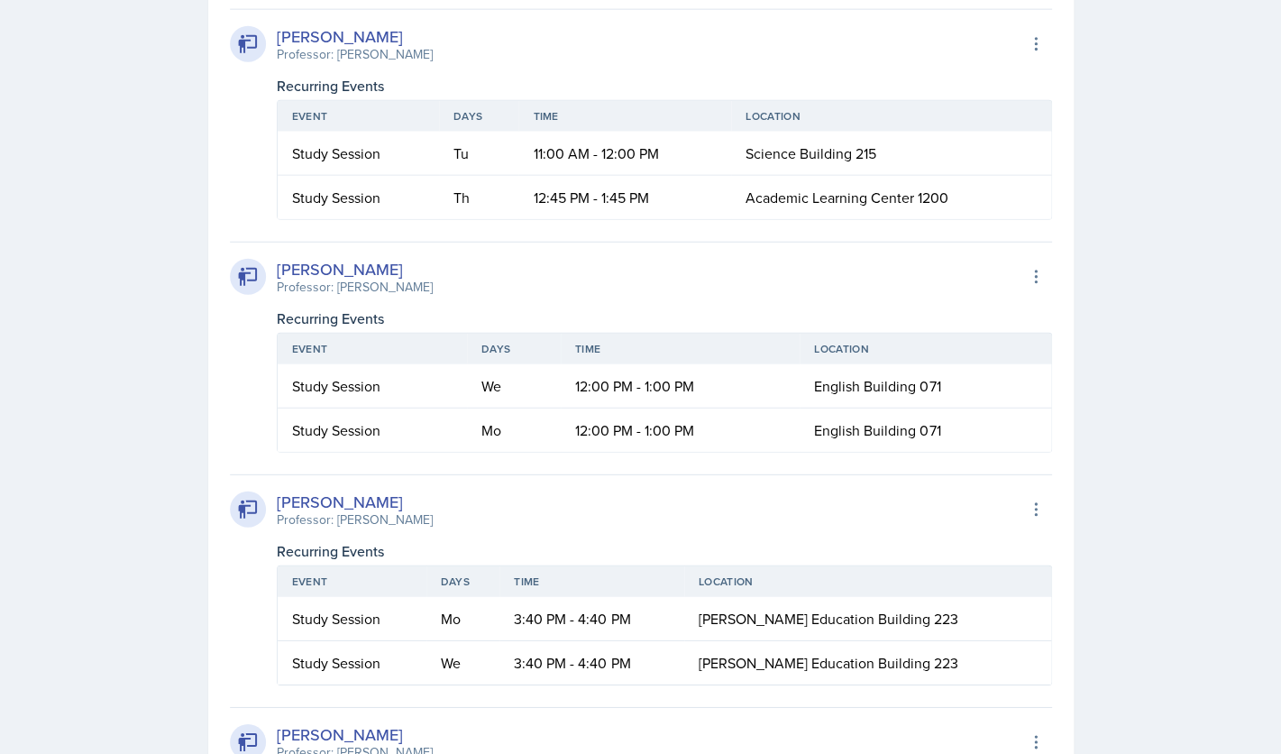
scroll to position [1671, 0]
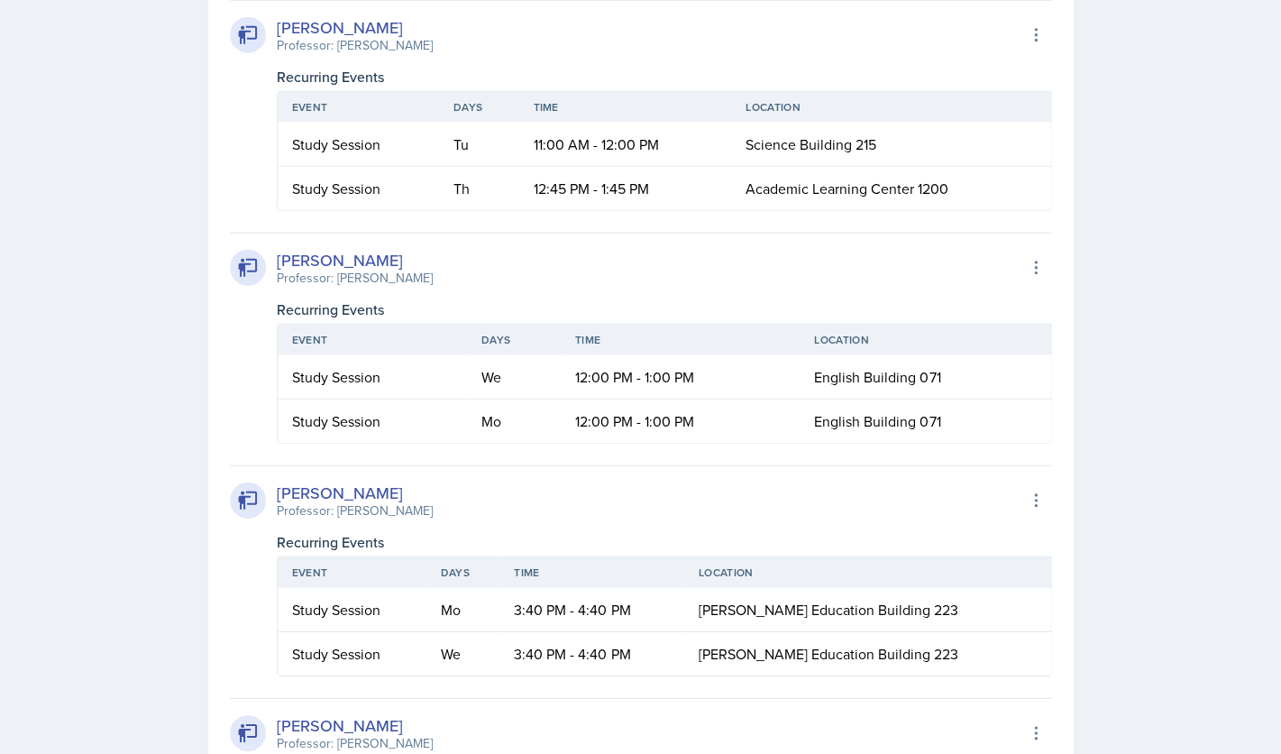
drag, startPoint x: 448, startPoint y: 347, endPoint x: 428, endPoint y: 284, distance: 66.1
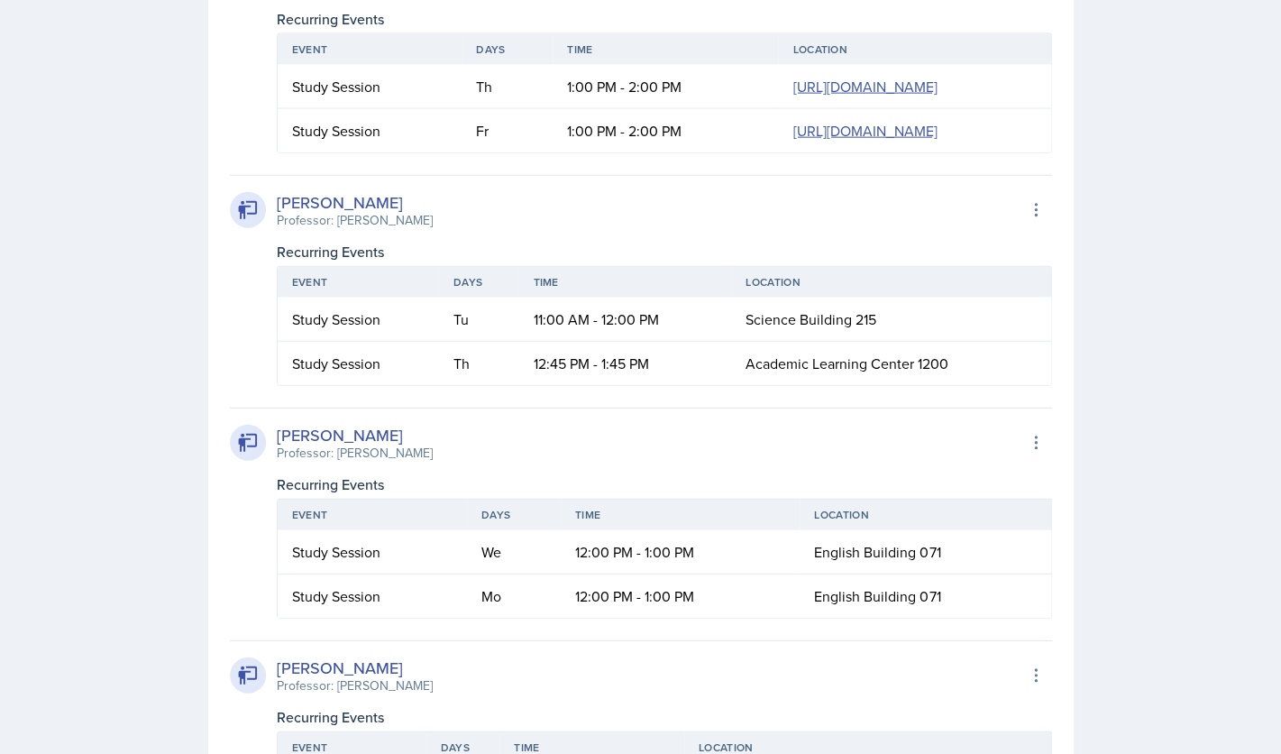
scroll to position [1504, 0]
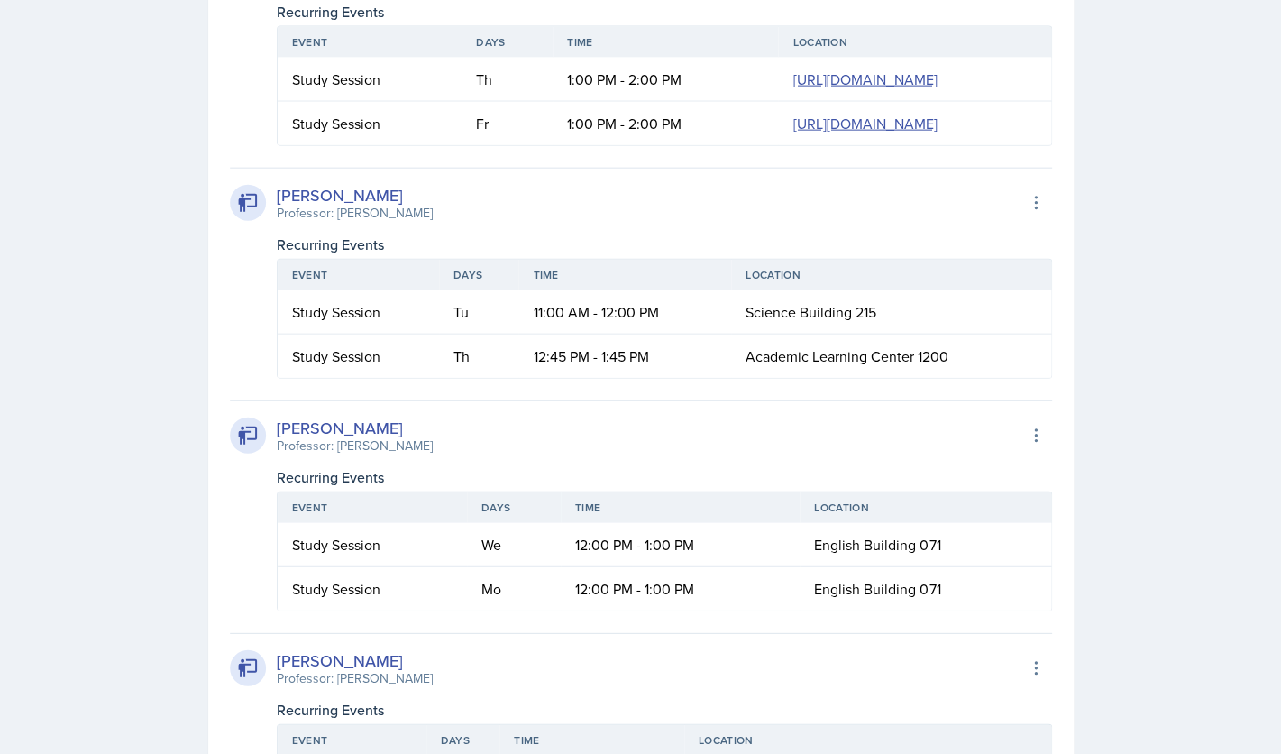
drag, startPoint x: 279, startPoint y: 224, endPoint x: 398, endPoint y: 223, distance: 119.9
drag, startPoint x: 388, startPoint y: 221, endPoint x: 275, endPoint y: 230, distance: 113.0
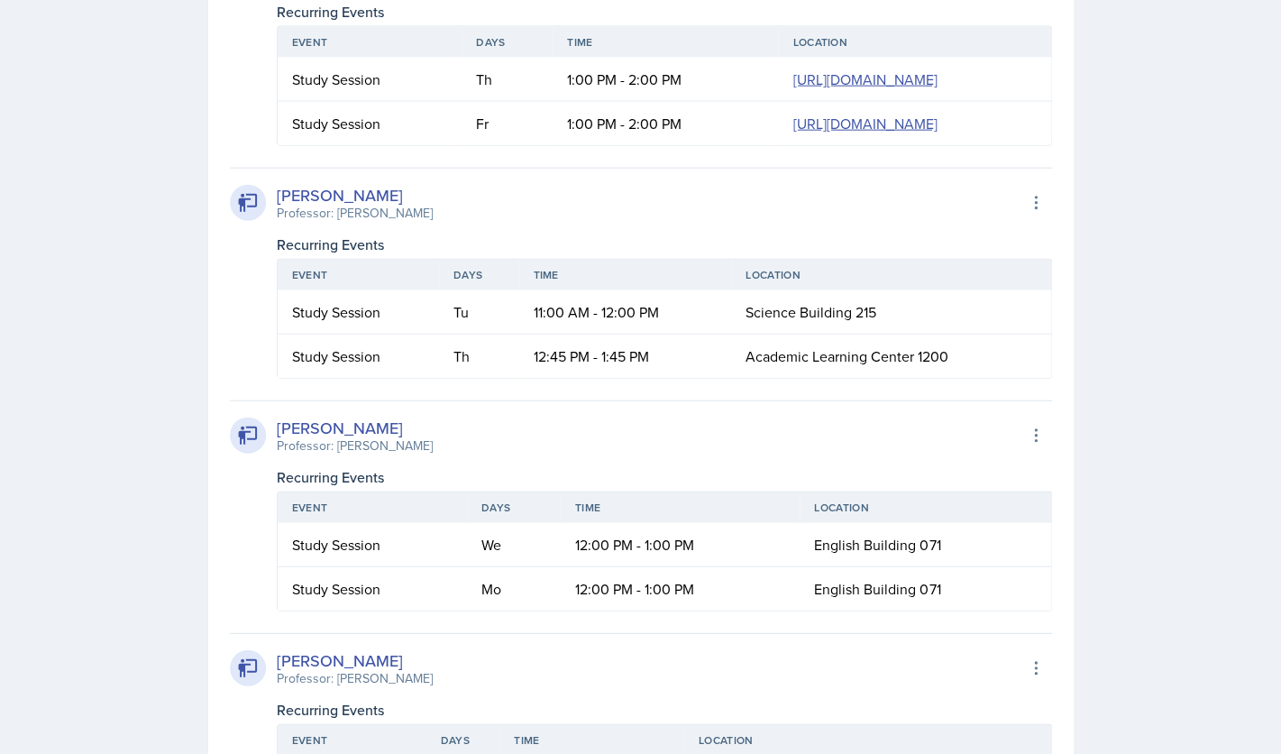
copy div "[PERSON_NAME]"
click at [553, 145] on td "1:00 PM - 2:00 PM" at bounding box center [665, 123] width 225 height 43
drag, startPoint x: 427, startPoint y: 446, endPoint x: 448, endPoint y: 515, distance: 71.6
click at [553, 145] on td "1:00 PM - 2:00 PM" at bounding box center [665, 123] width 225 height 43
copy td "1:00 PM - 2:00 PM"
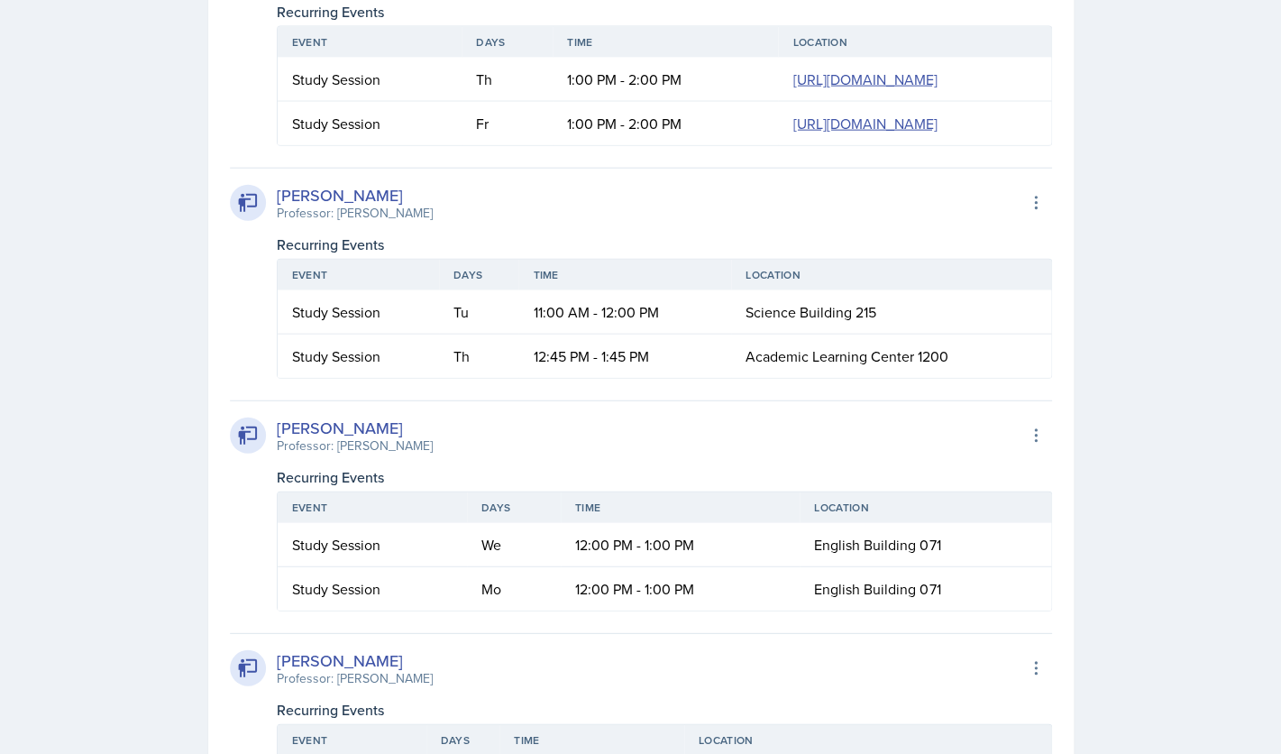
click at [625, 379] on div "Milla Eldridge Professor: Benedikt Quosigk Export to Google Calendar Recurring …" at bounding box center [641, 273] width 822 height 211
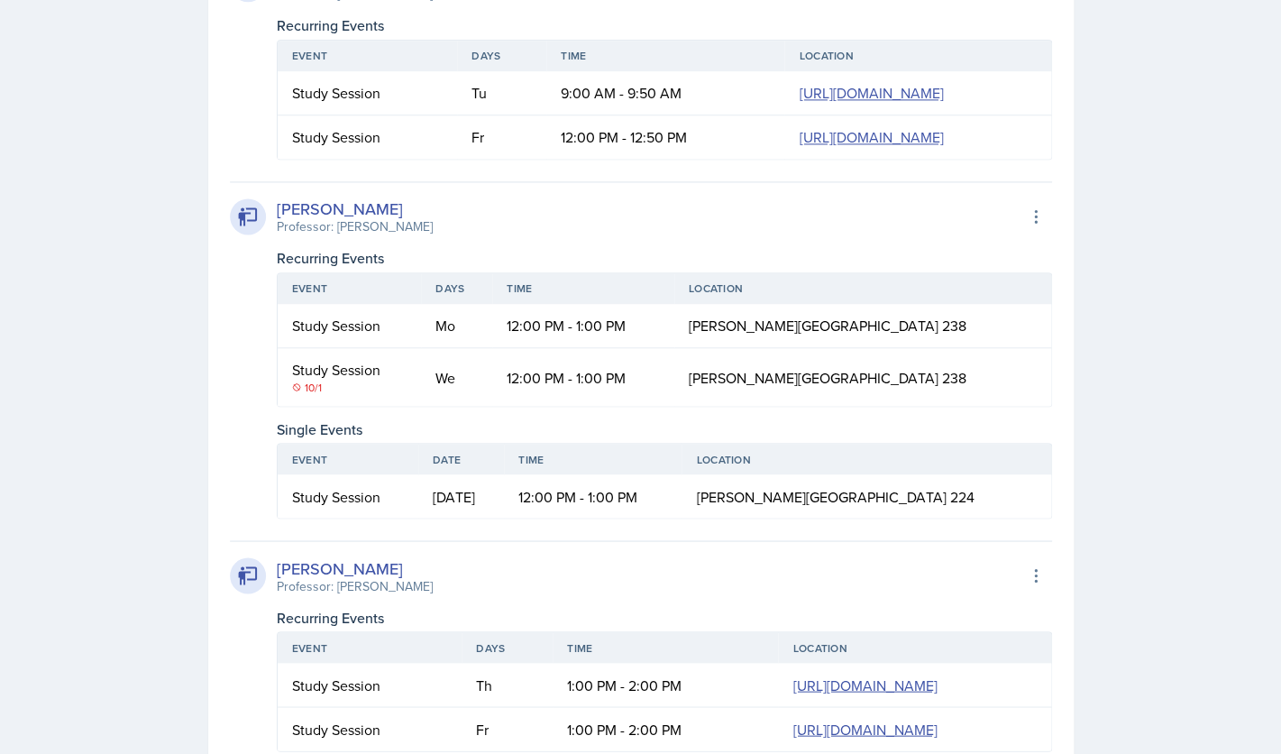
scroll to position [900, 0]
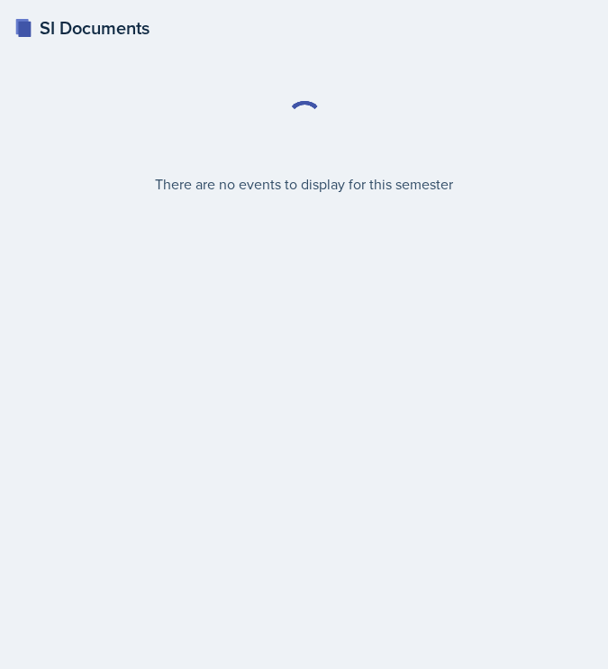
select select "2bed604d-1099-4043-b1bc-2365e8740244"
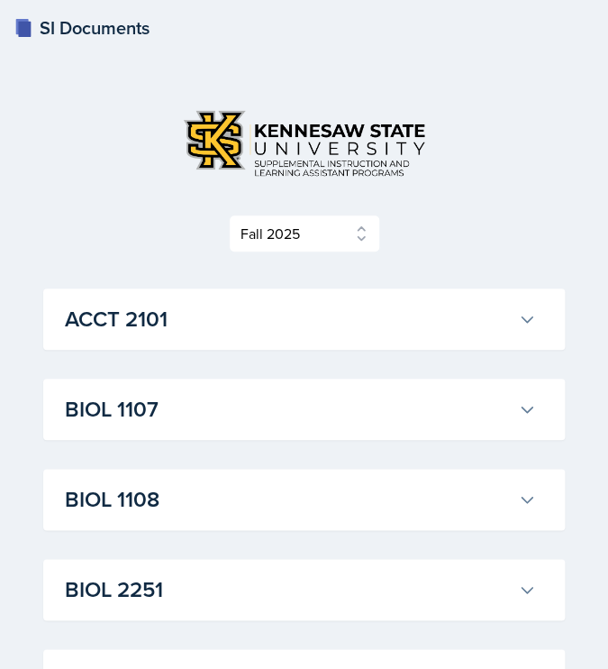
click at [199, 314] on h3 "ACCT 2101" at bounding box center [288, 319] width 446 height 32
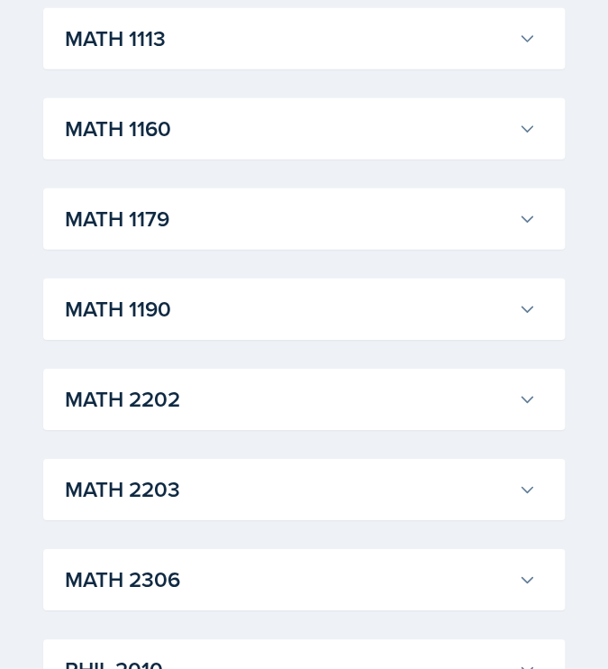
scroll to position [4735, 0]
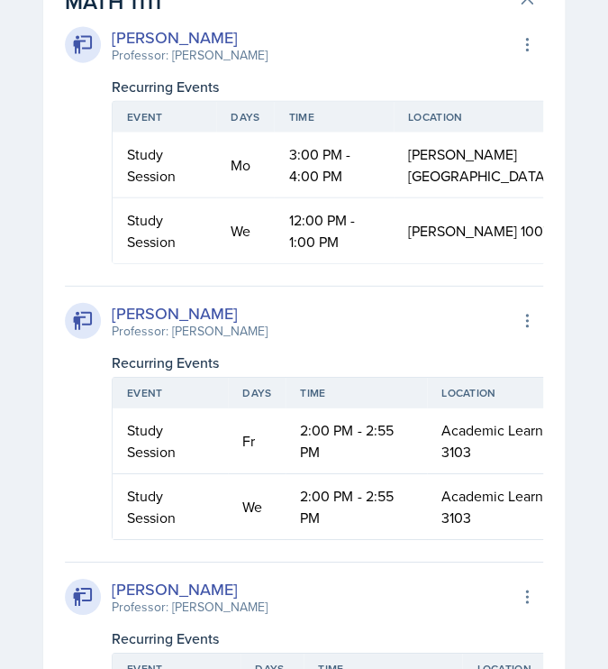
scroll to position [4182, 0]
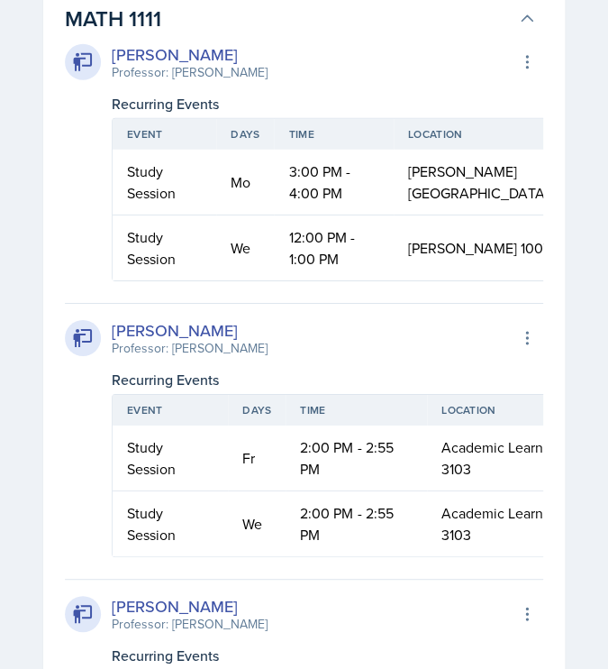
scroll to position [4575, 0]
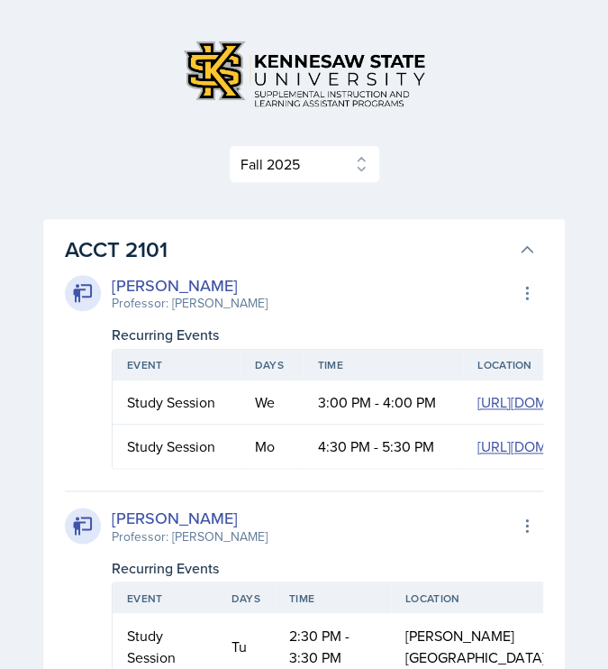
scroll to position [0, 0]
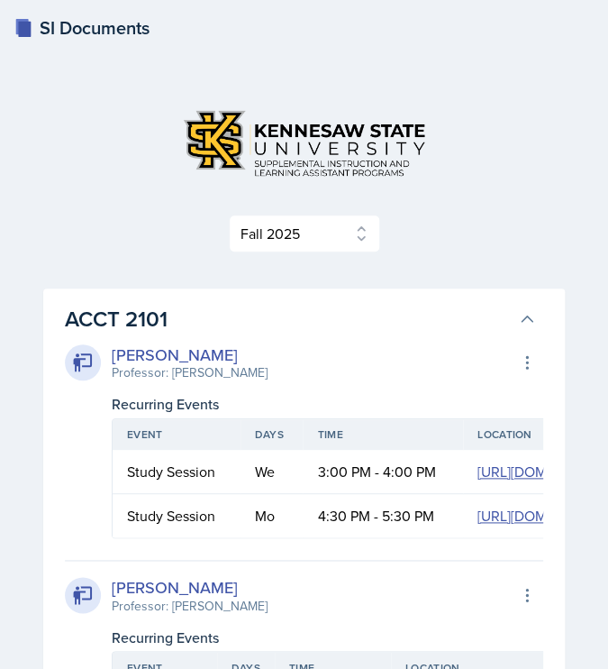
click at [521, 318] on icon at bounding box center [527, 319] width 18 height 18
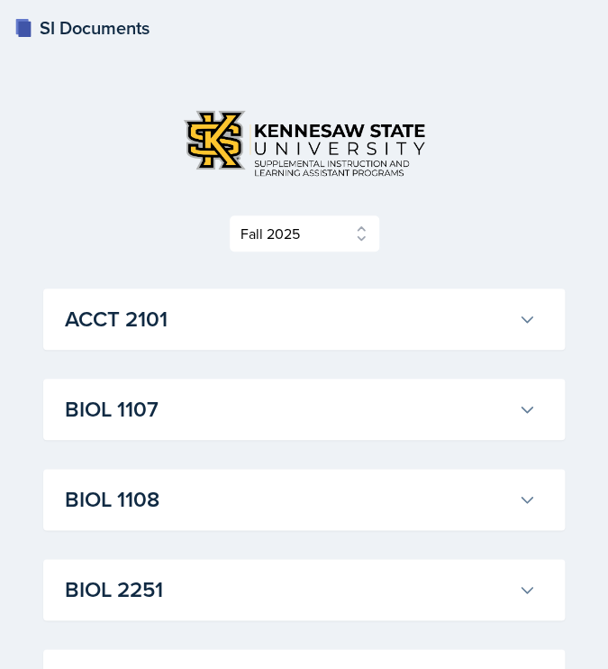
click at [319, 427] on button "BIOL 1107" at bounding box center [300, 409] width 479 height 40
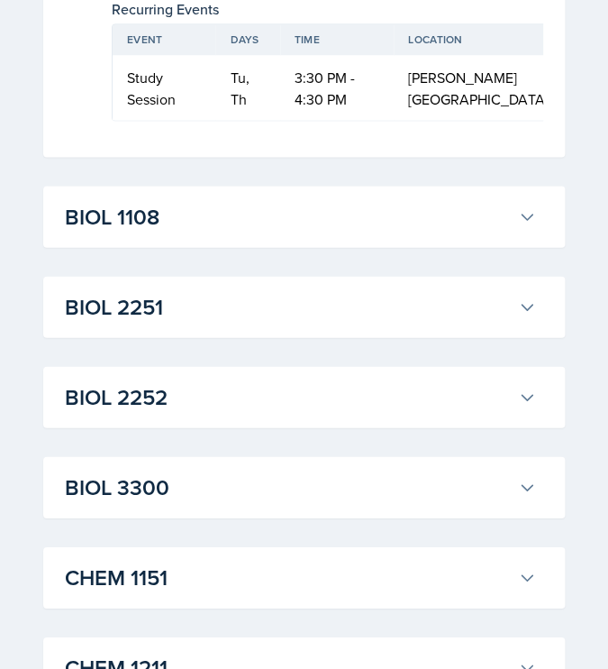
scroll to position [0, 109]
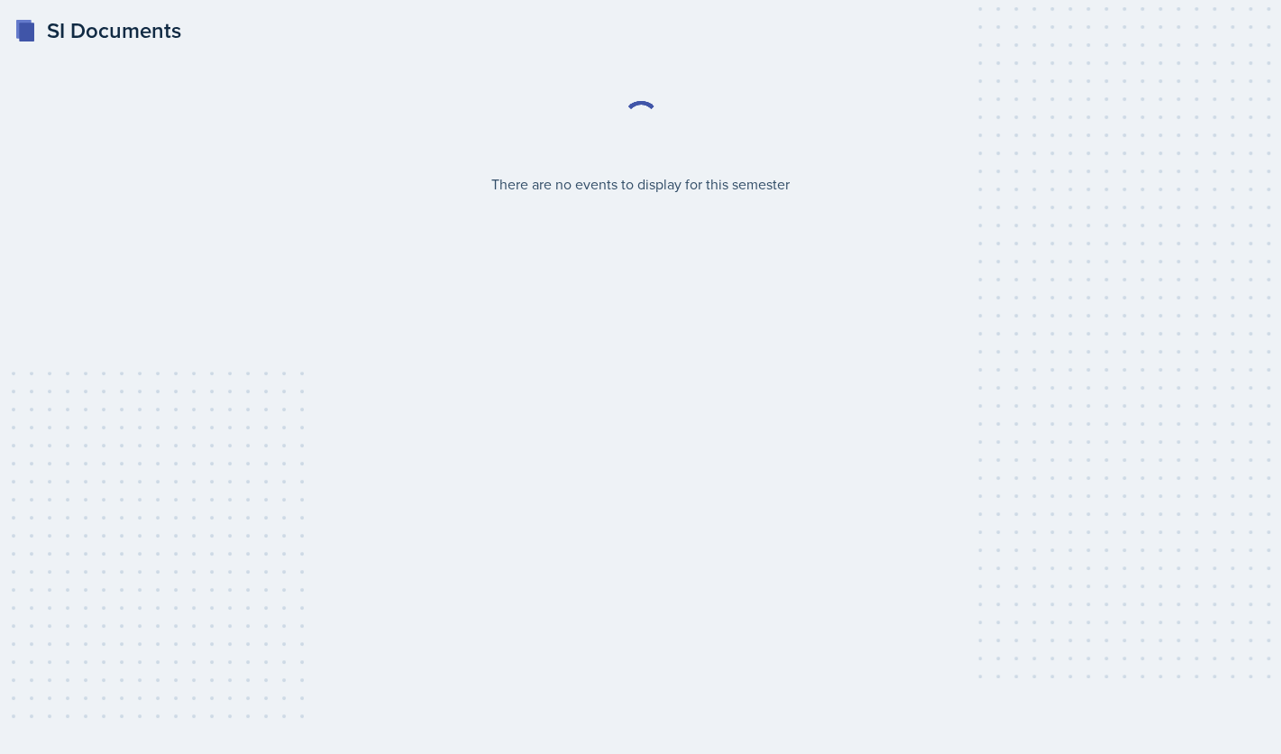
select select "2bed604d-1099-4043-b1bc-2365e8740244"
